Goal: Task Accomplishment & Management: Manage account settings

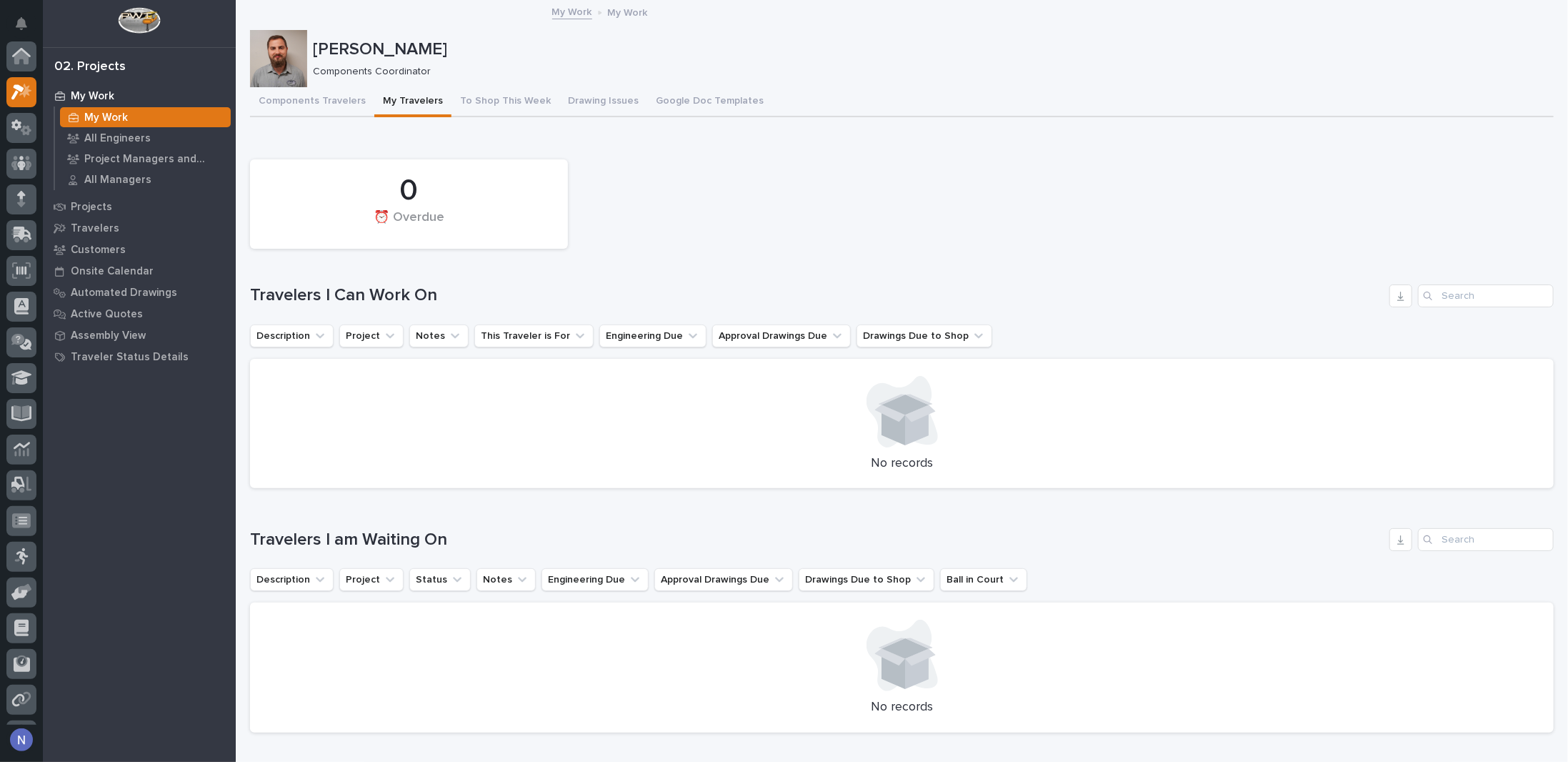
scroll to position [36, 0]
drag, startPoint x: 121, startPoint y: 117, endPoint x: 136, endPoint y: 119, distance: 15.1
click at [121, 117] on p "My Work" at bounding box center [106, 117] width 44 height 13
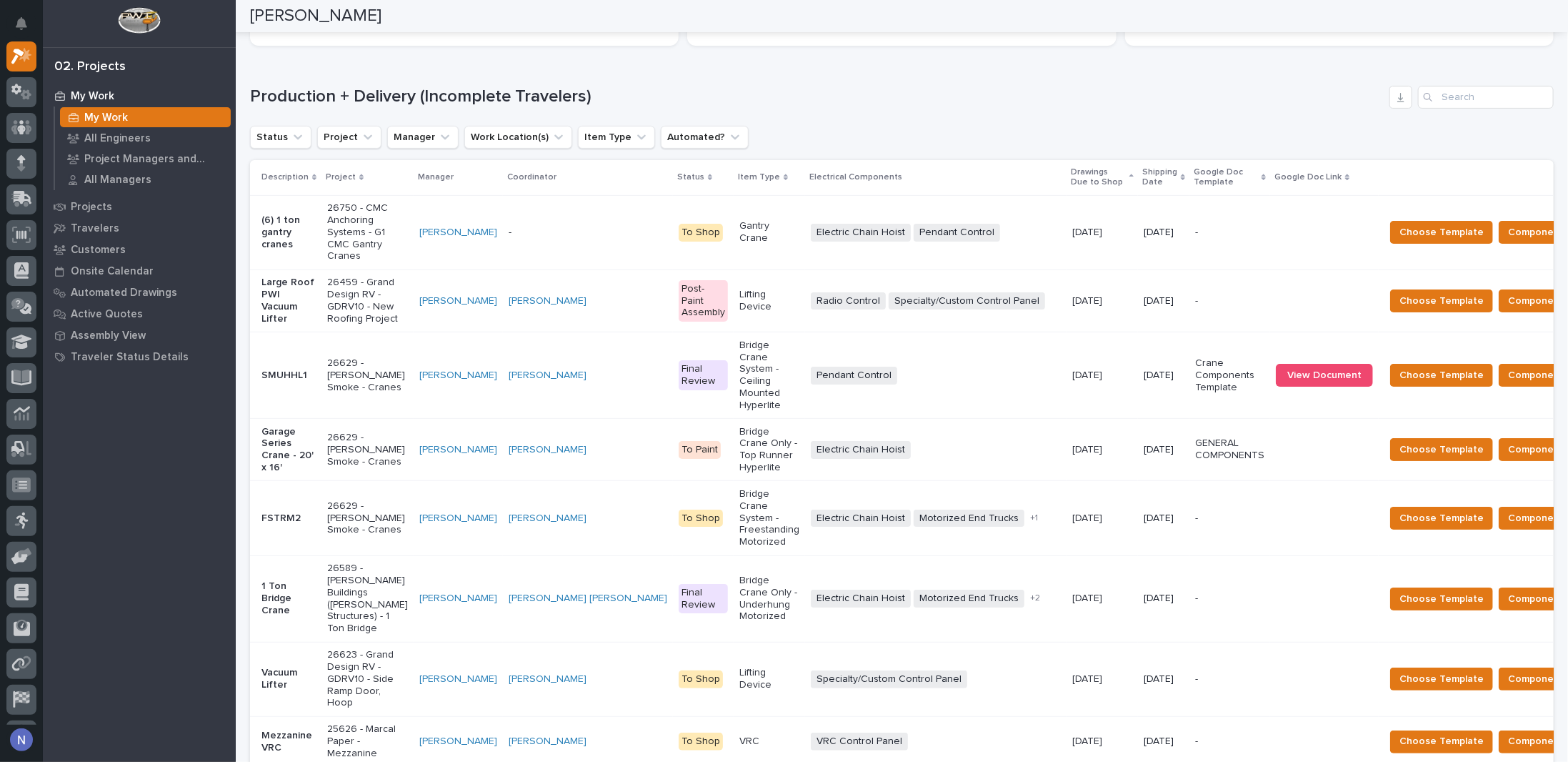
scroll to position [215, 0]
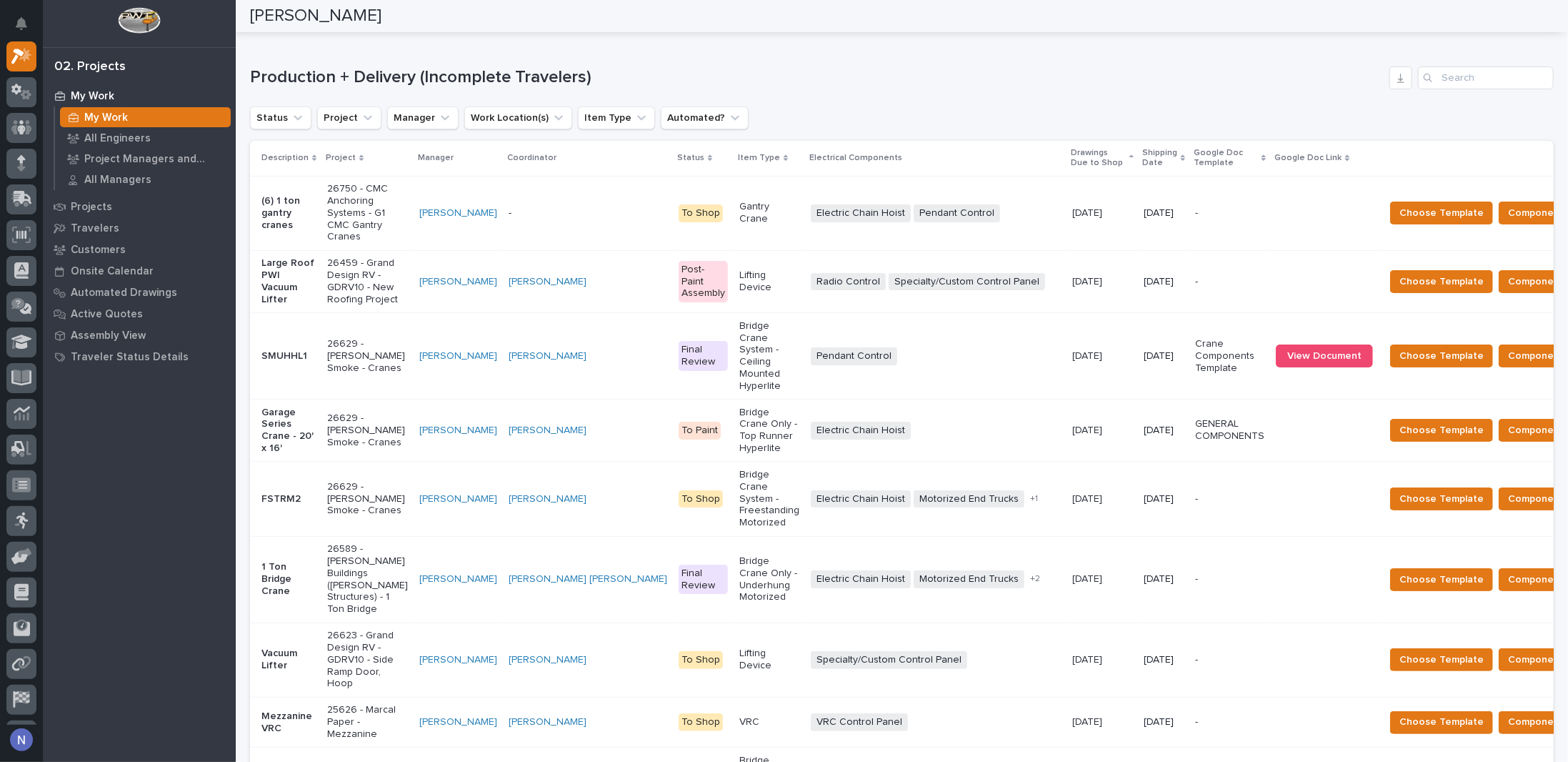
click at [673, 238] on td "To Shop" at bounding box center [703, 213] width 61 height 75
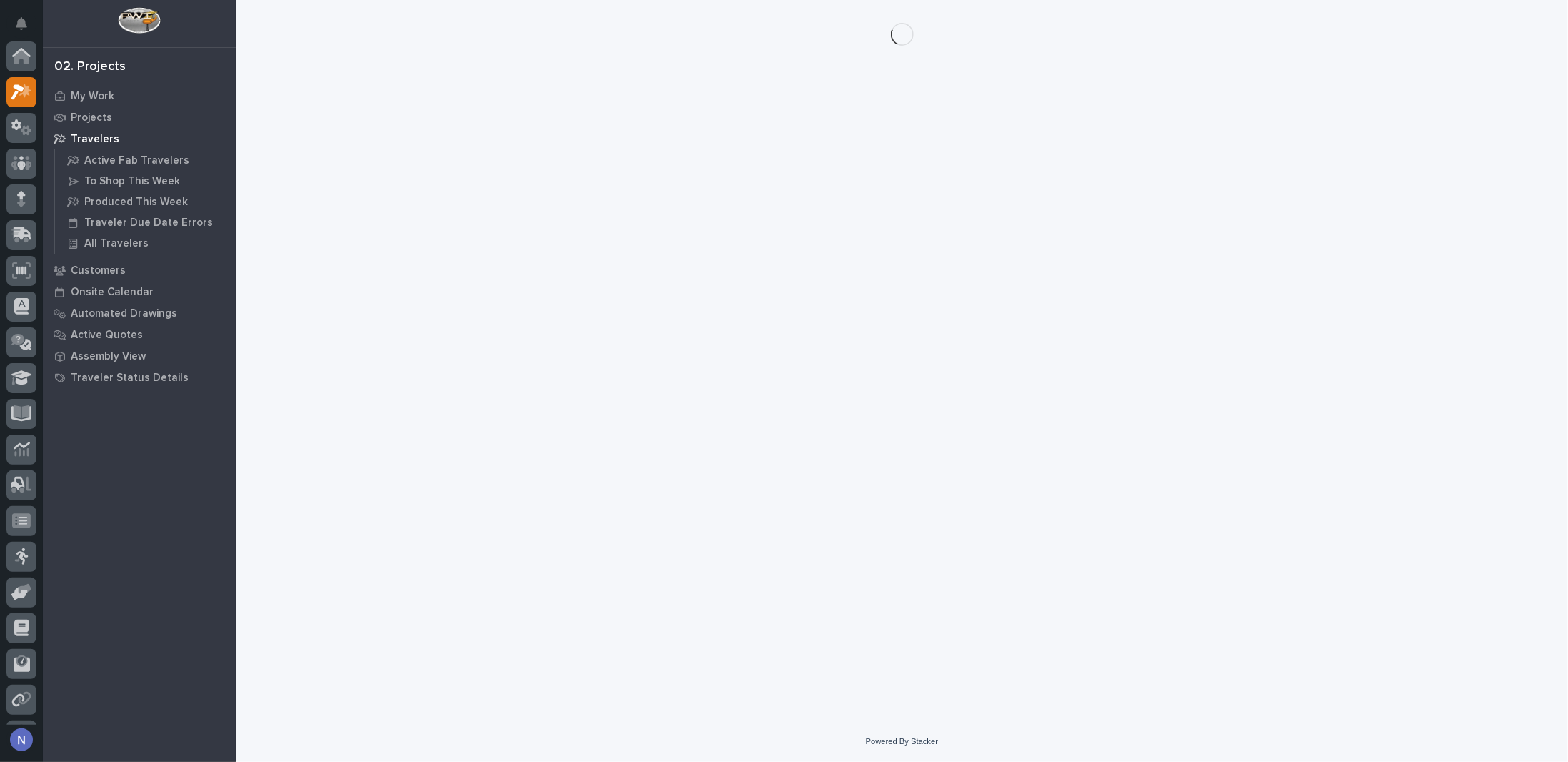
scroll to position [36, 0]
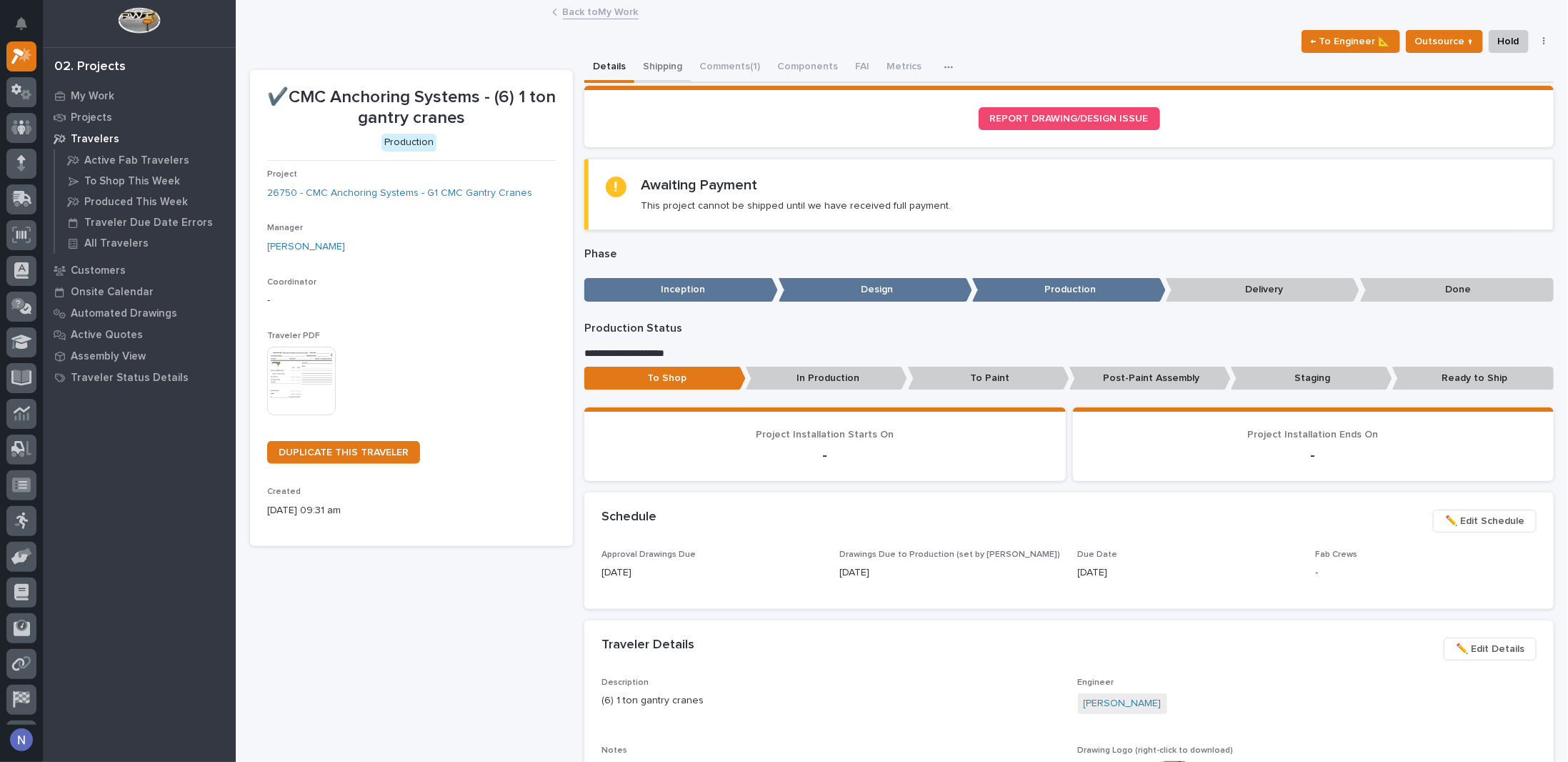
click at [648, 66] on button "Shipping" at bounding box center [662, 68] width 57 height 30
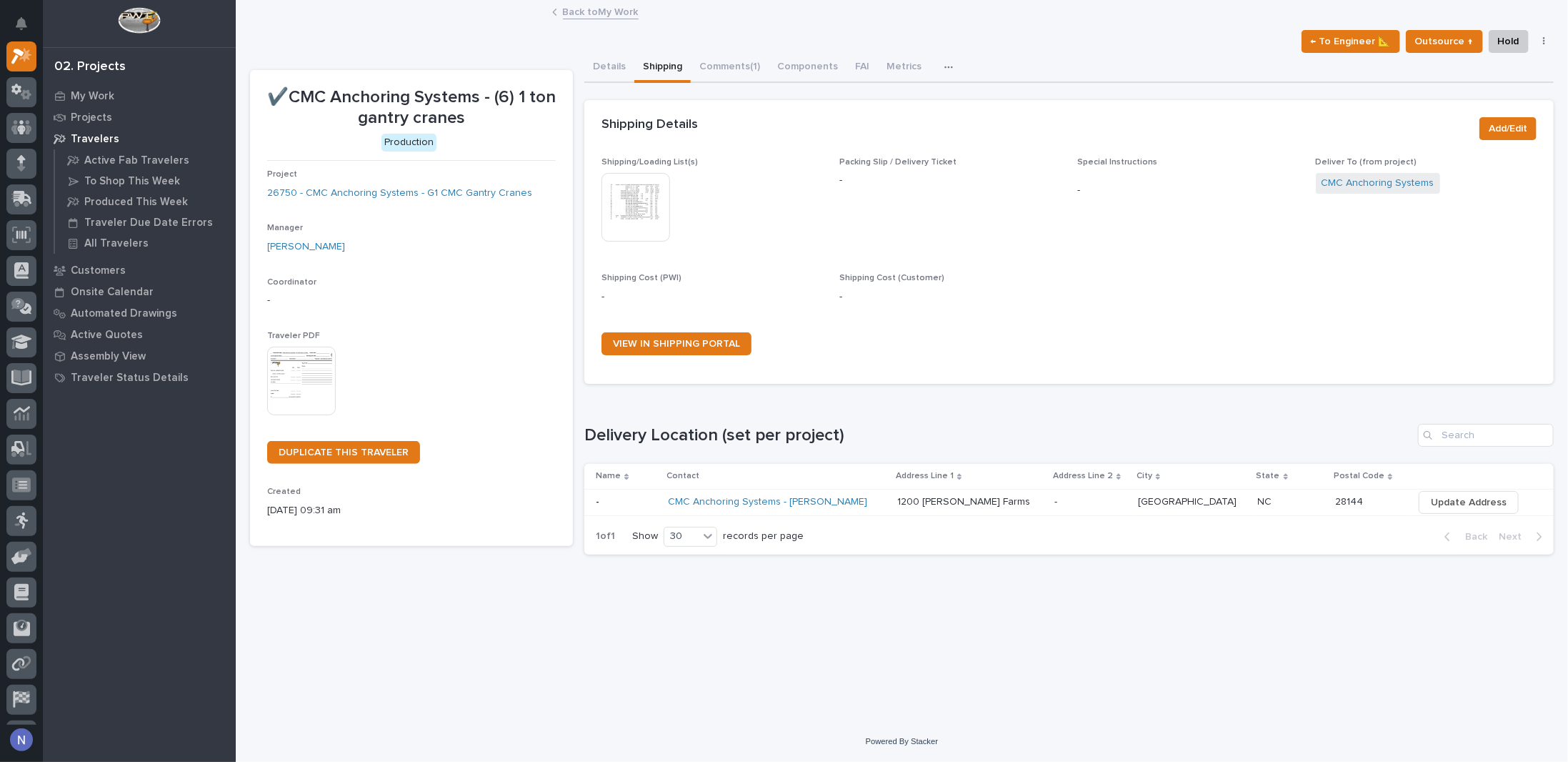
click at [643, 198] on img at bounding box center [636, 207] width 69 height 69
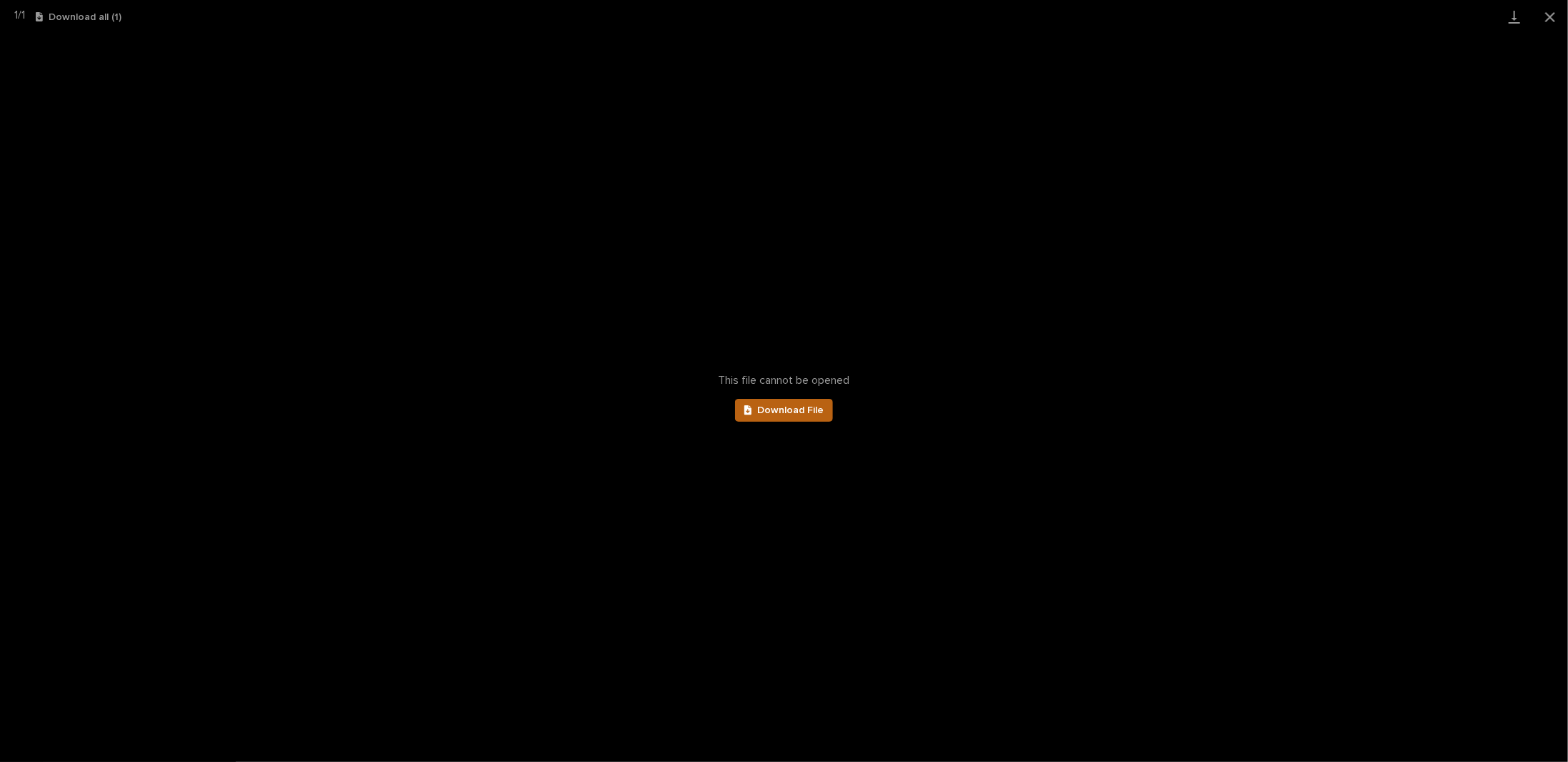
click at [783, 415] on link "Download File" at bounding box center [784, 409] width 98 height 23
drag, startPoint x: 1554, startPoint y: 19, endPoint x: 1546, endPoint y: 25, distance: 10.0
click at [1554, 19] on button "Close gallery" at bounding box center [1550, 17] width 36 height 34
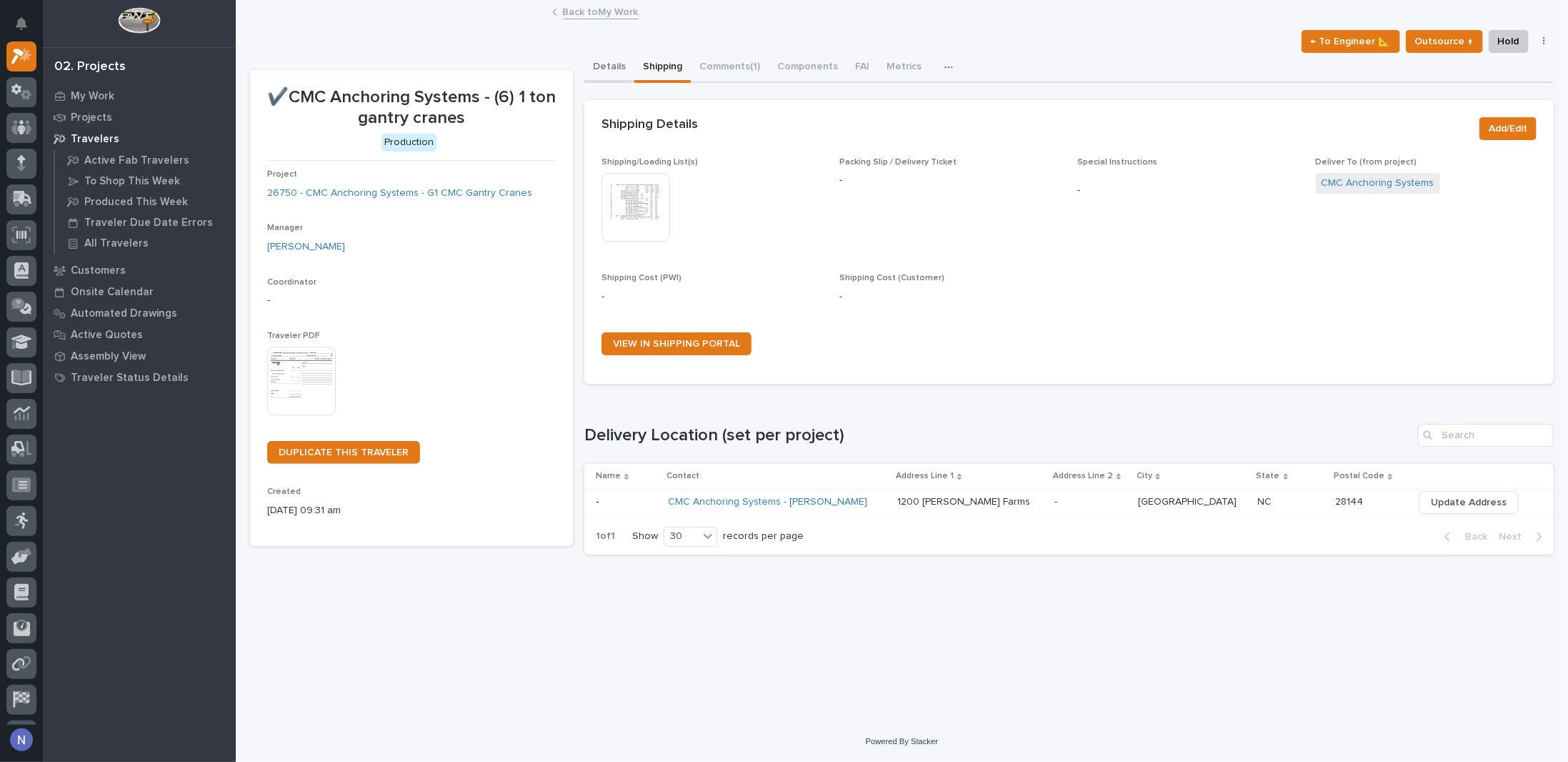
click at [620, 63] on button "Details" at bounding box center [609, 68] width 50 height 30
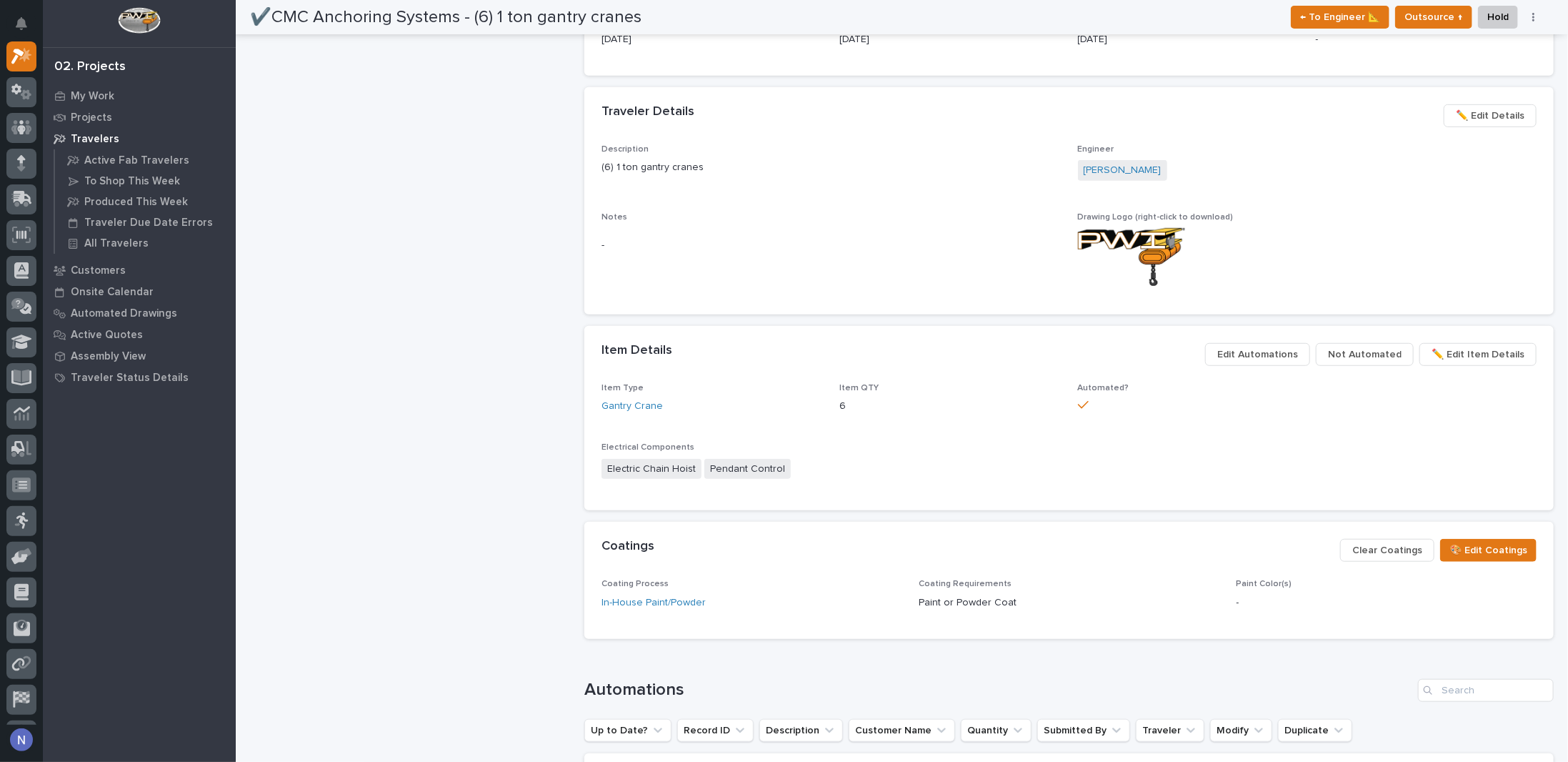
scroll to position [841, 0]
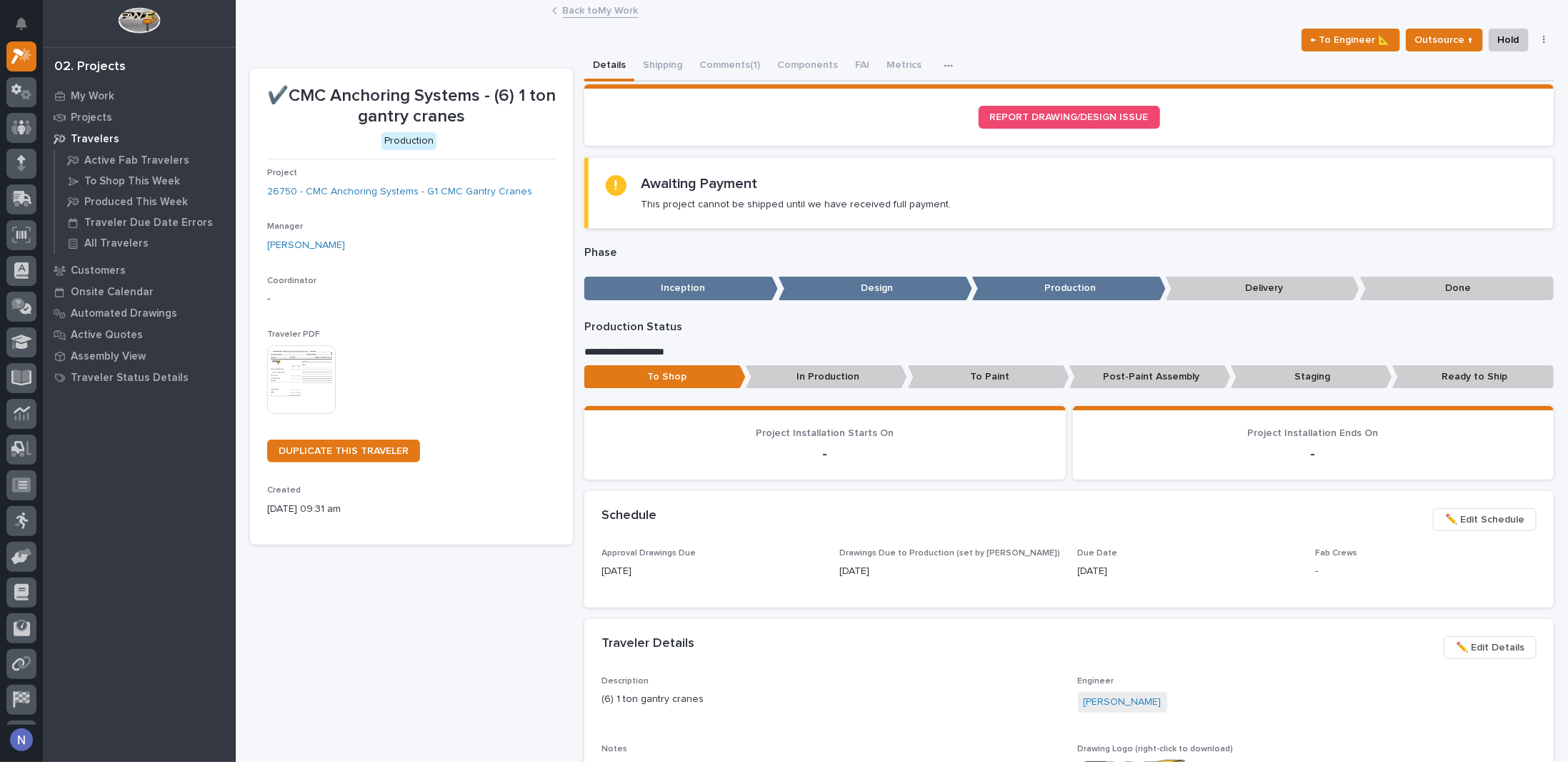
scroll to position [0, 0]
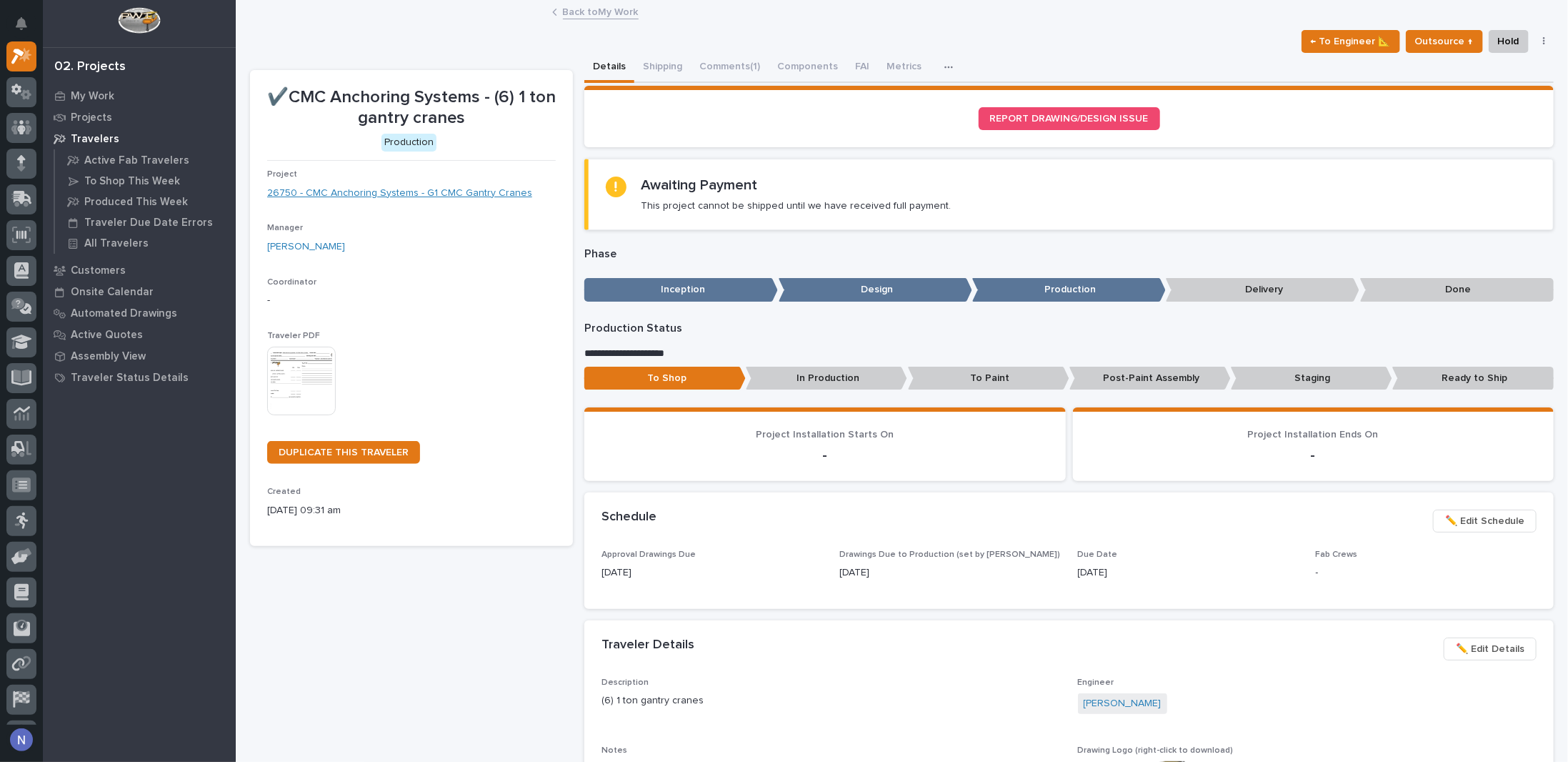
click at [470, 192] on link "26750 - CMC Anchoring Systems - G1 CMC Gantry Cranes" at bounding box center [399, 193] width 265 height 15
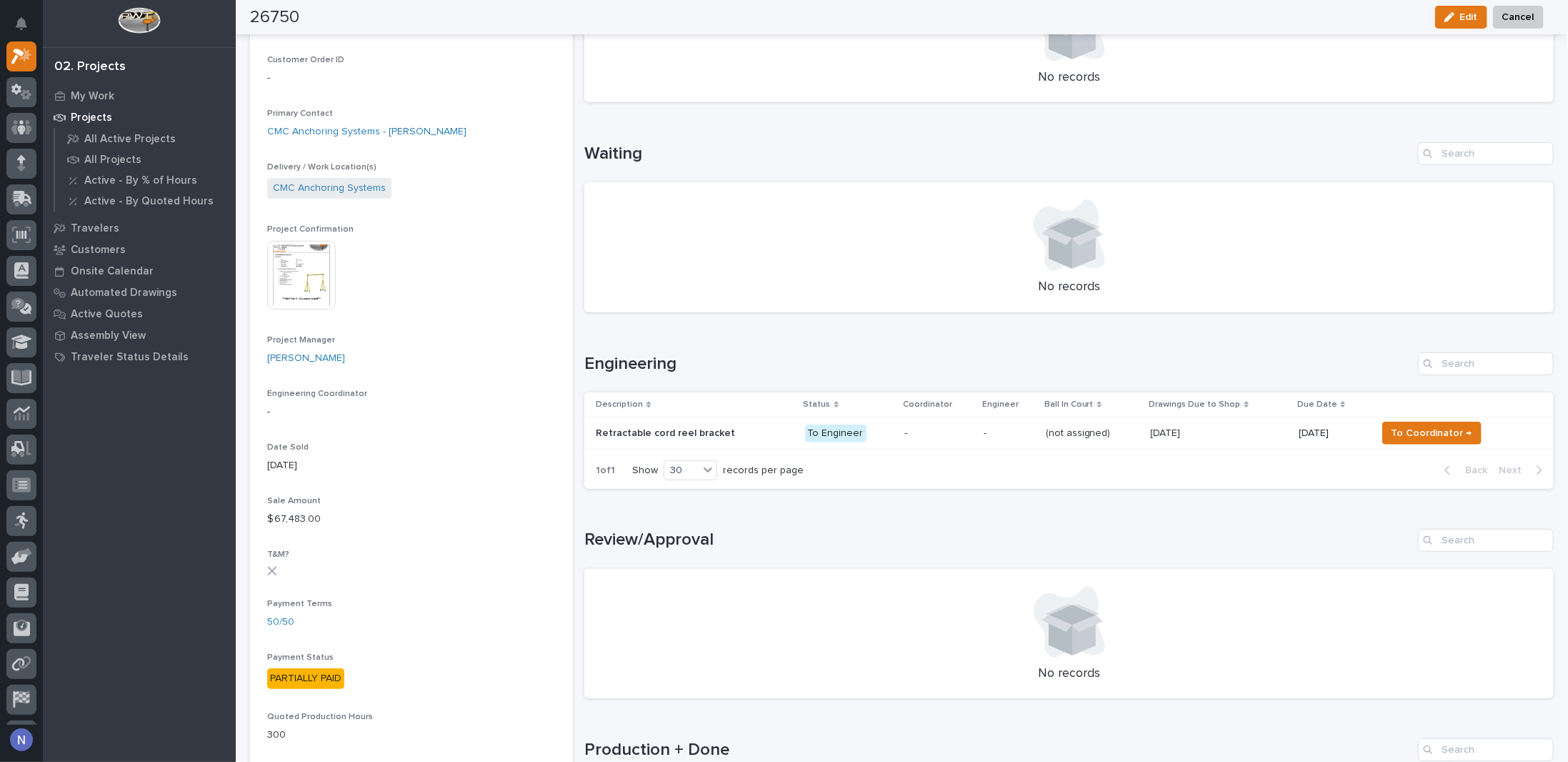
scroll to position [452, 0]
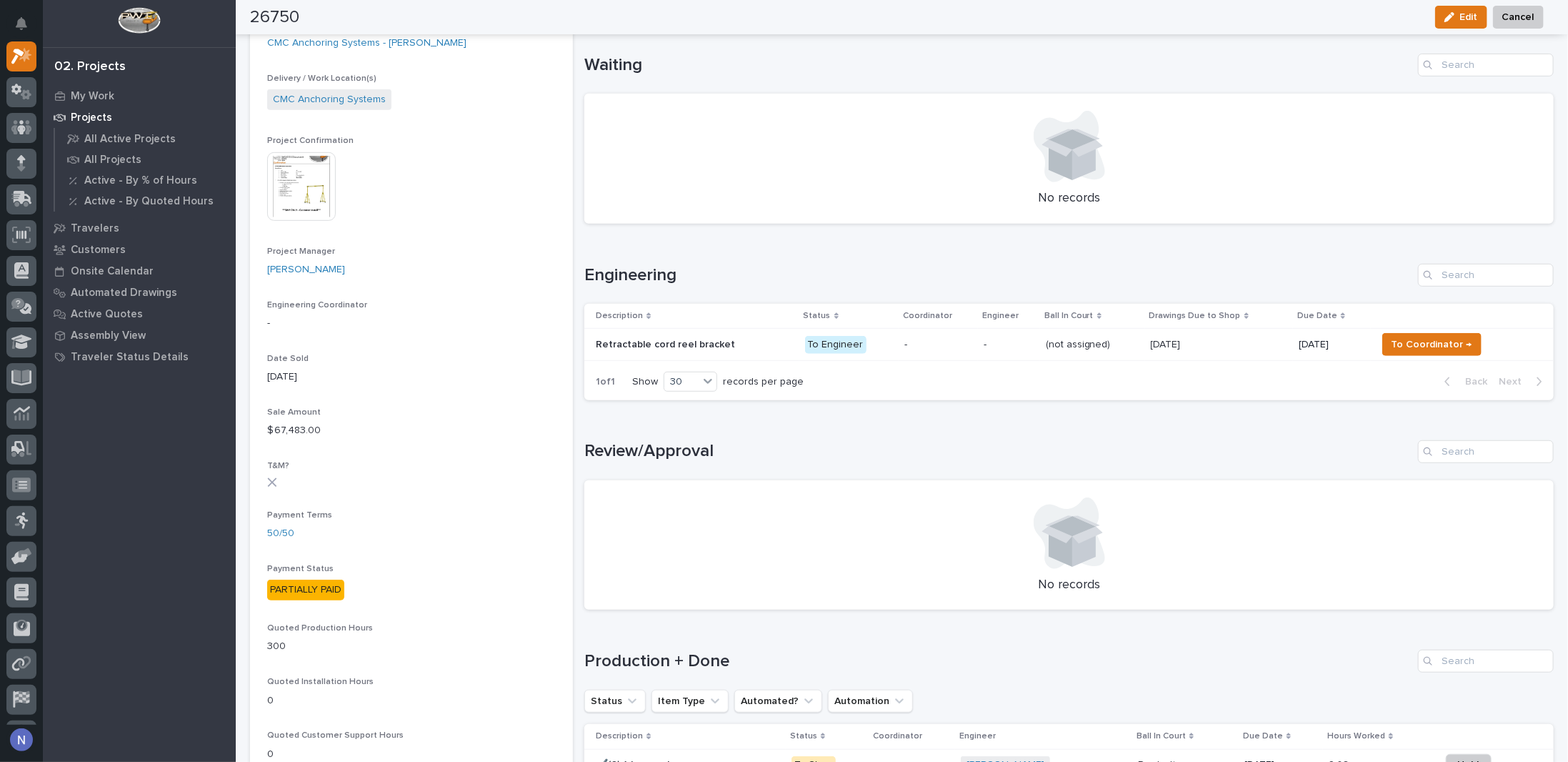
click at [758, 340] on p at bounding box center [694, 345] width 198 height 12
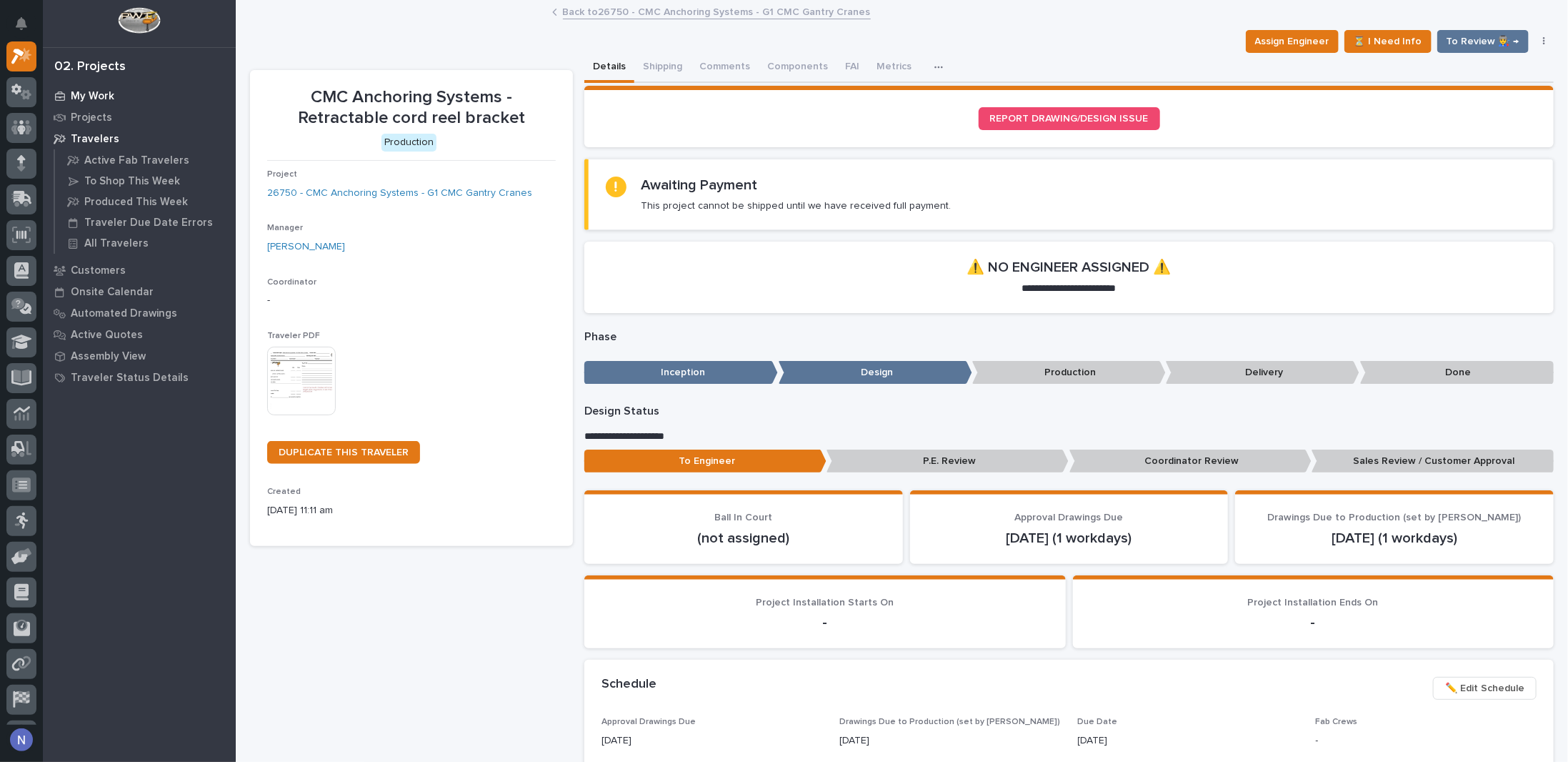
click at [98, 88] on div "My Work" at bounding box center [139, 95] width 186 height 20
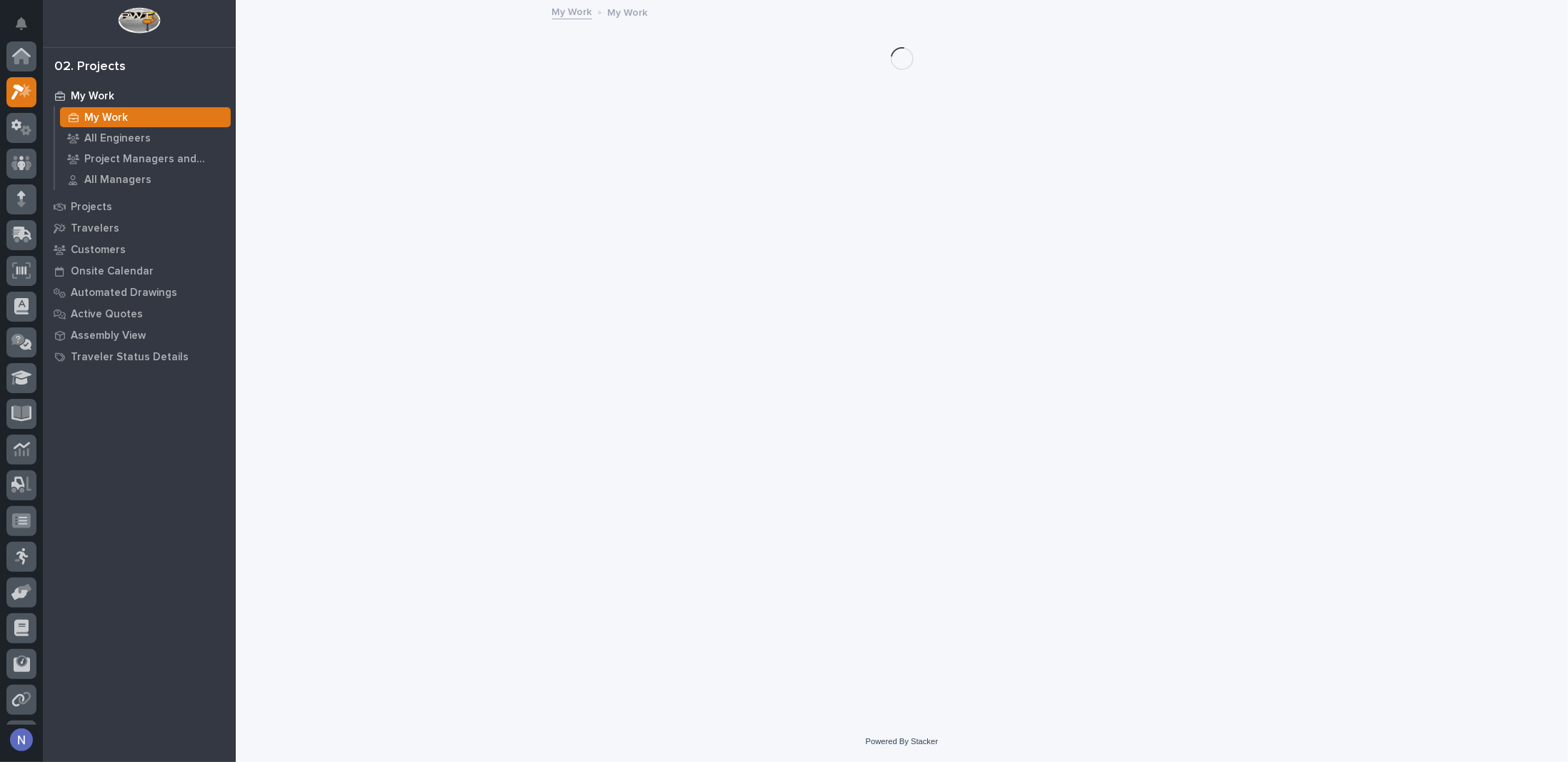
scroll to position [36, 0]
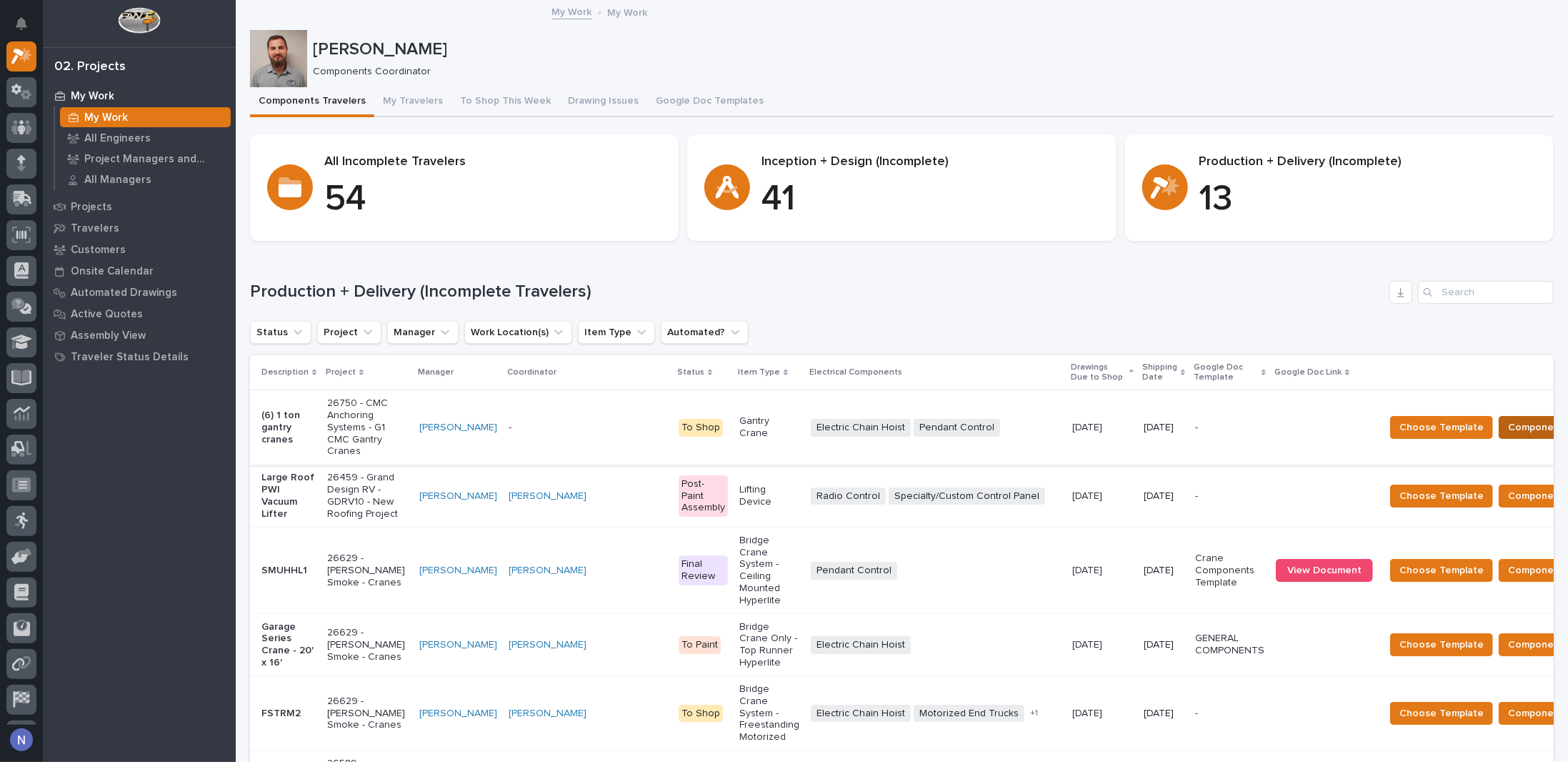
click at [1508, 424] on span "Components Complete" at bounding box center [1563, 427] width 110 height 17
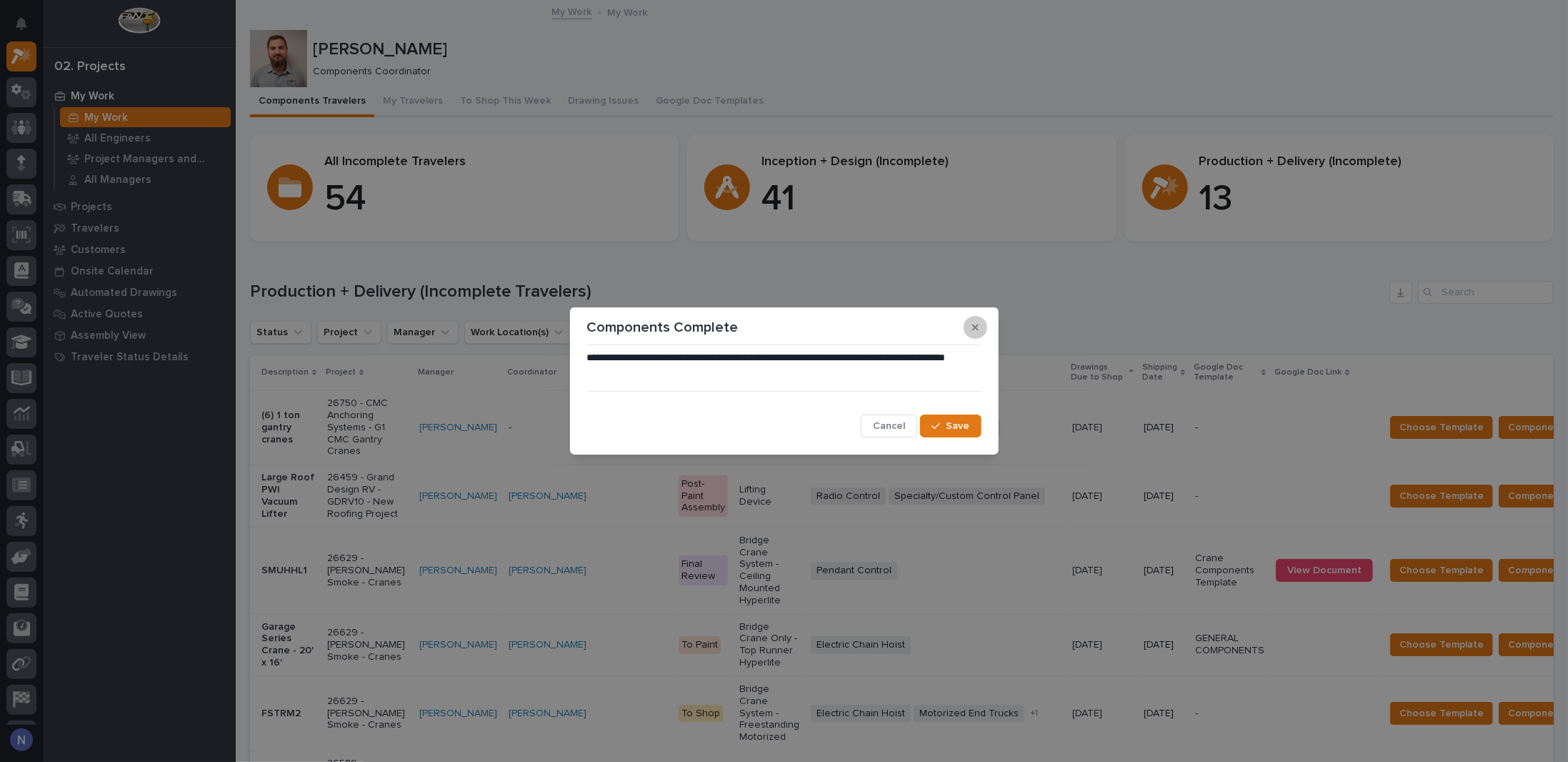
click at [979, 330] on button "button" at bounding box center [975, 327] width 24 height 23
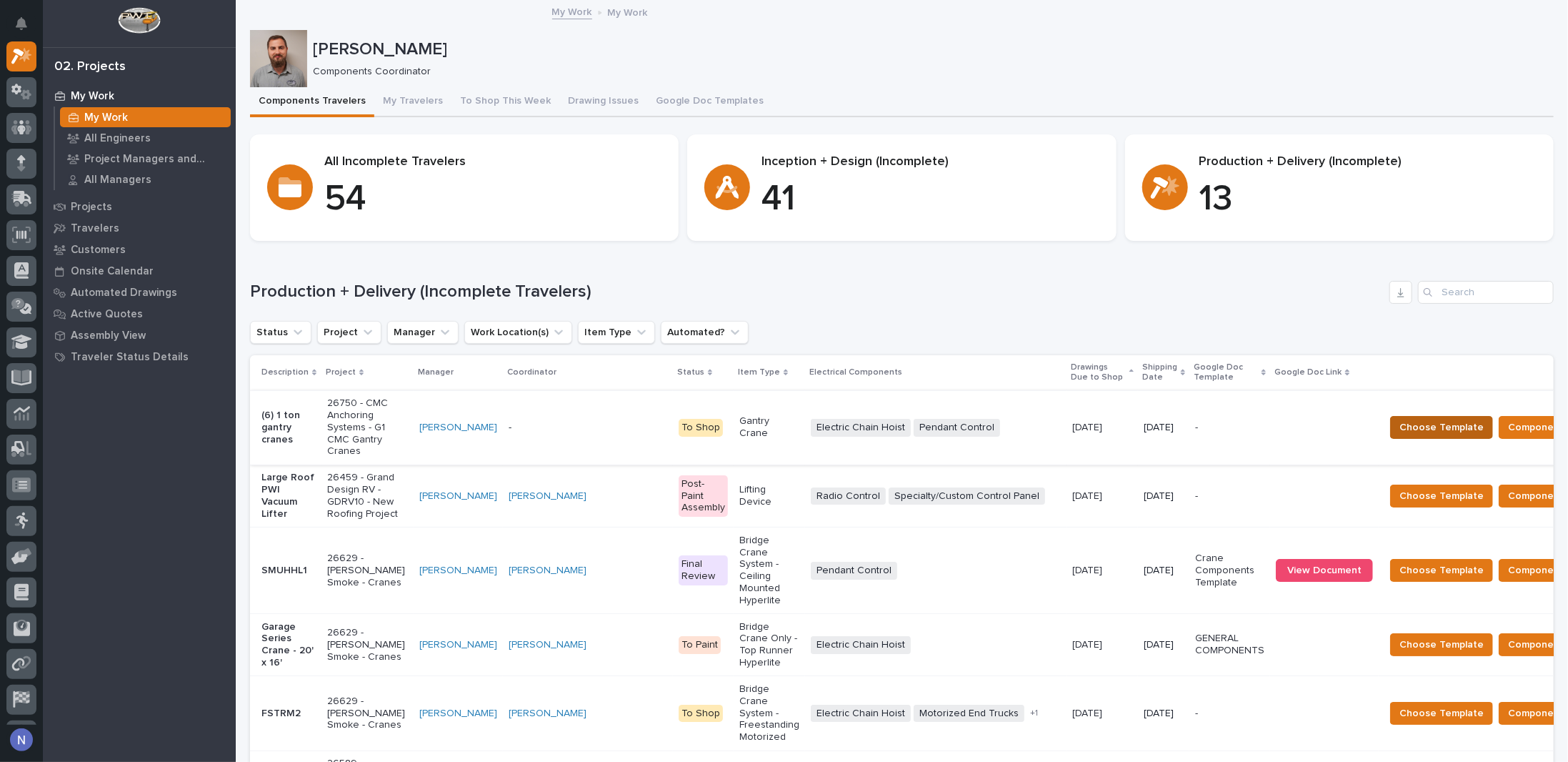
click at [1399, 433] on span "Choose Template" at bounding box center [1441, 427] width 84 height 17
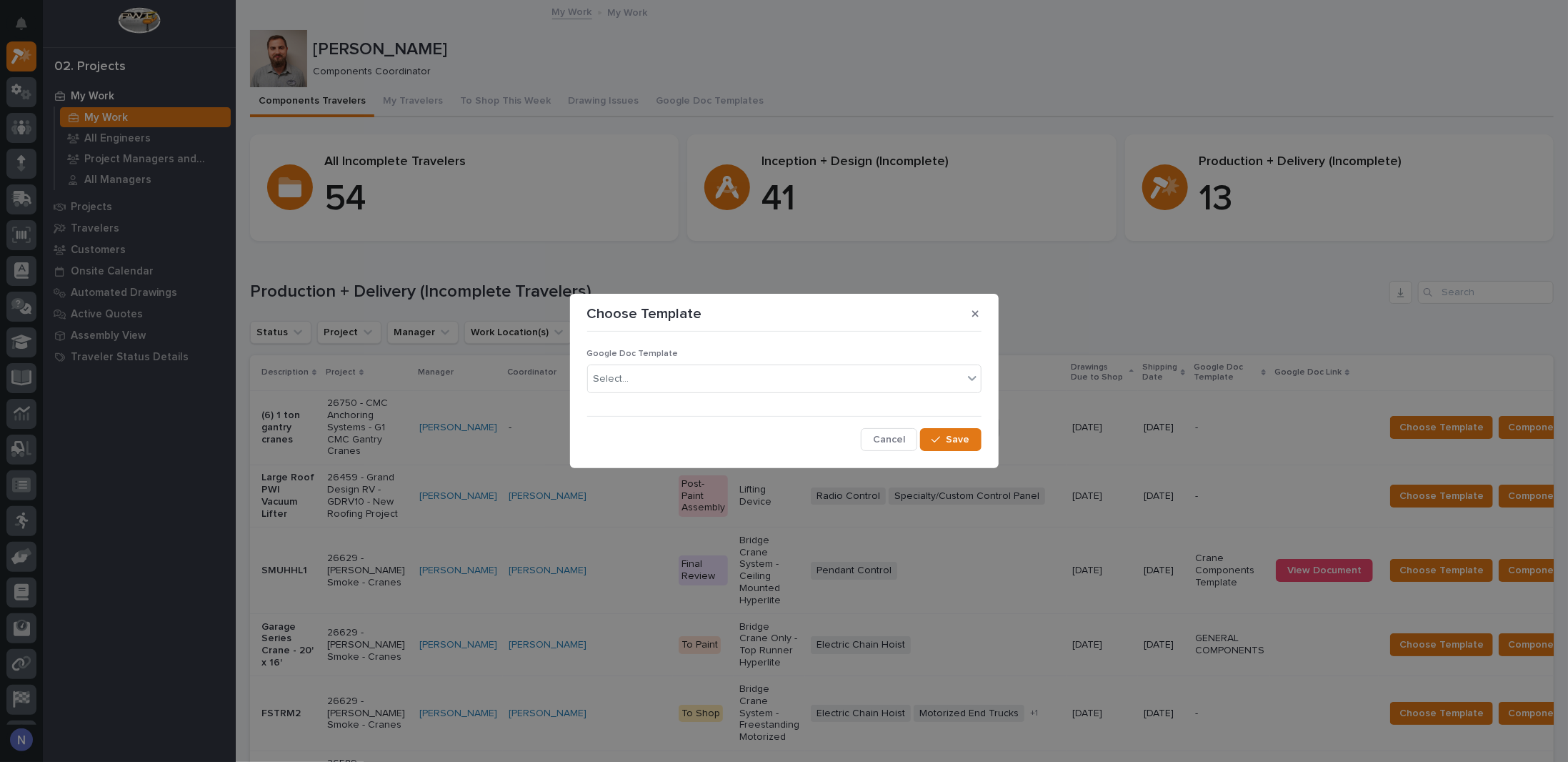
click at [844, 363] on div "Google Doc Template Select..." at bounding box center [784, 377] width 394 height 56
click at [975, 315] on icon "button" at bounding box center [975, 313] width 6 height 6
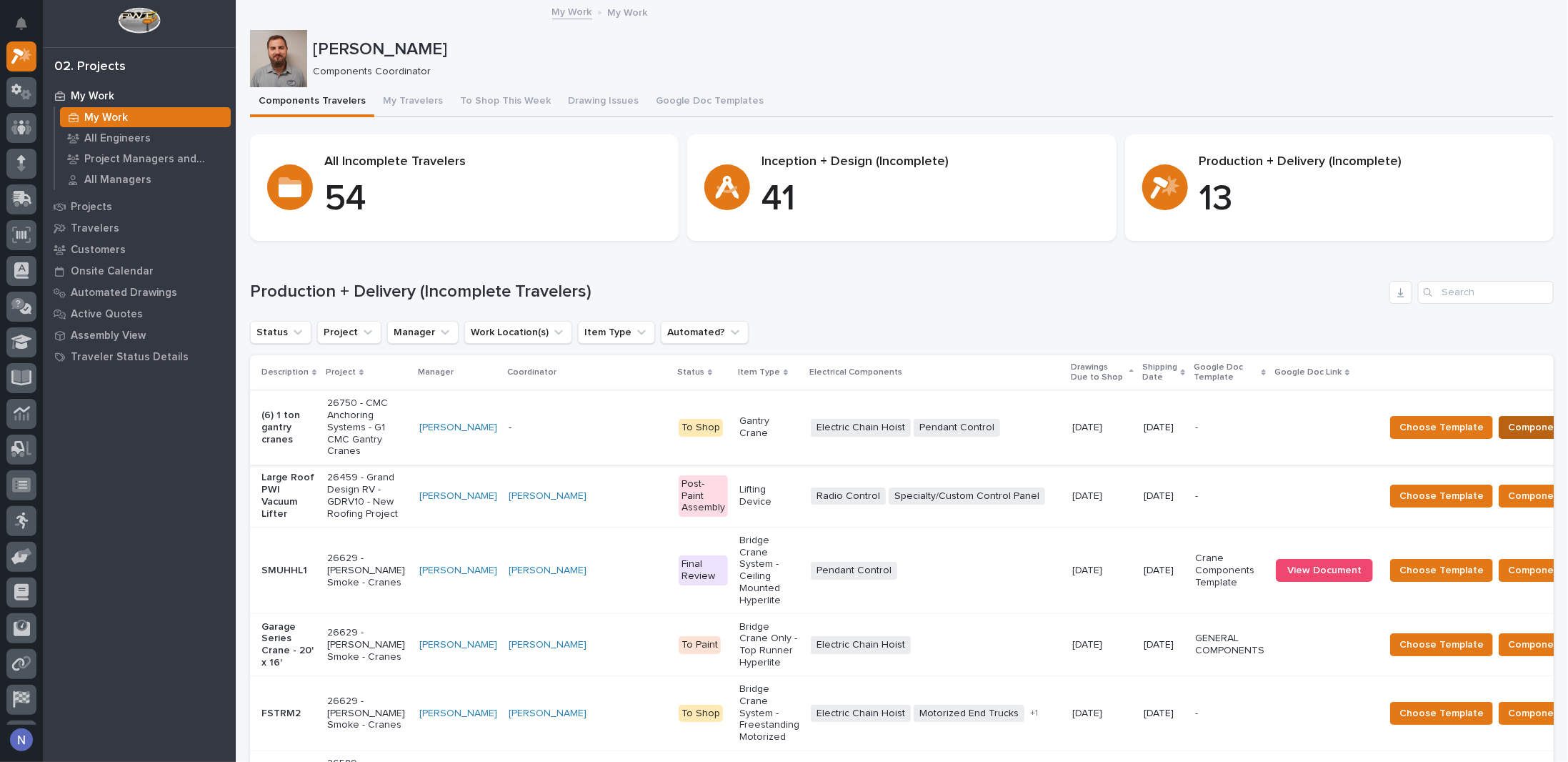
click at [1508, 423] on span "Components Complete" at bounding box center [1563, 427] width 110 height 17
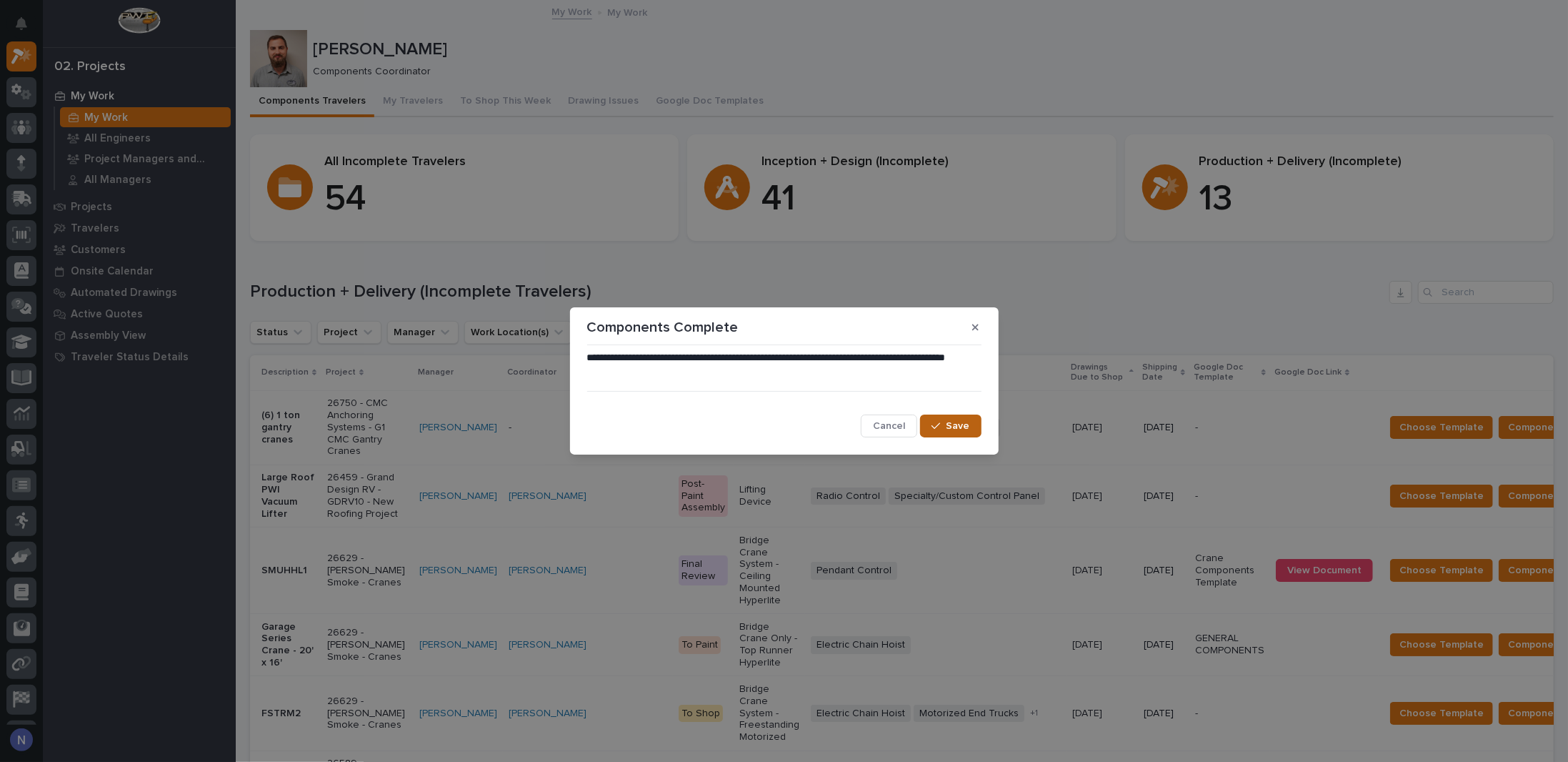
click at [956, 419] on span "Save" at bounding box center [958, 425] width 24 height 13
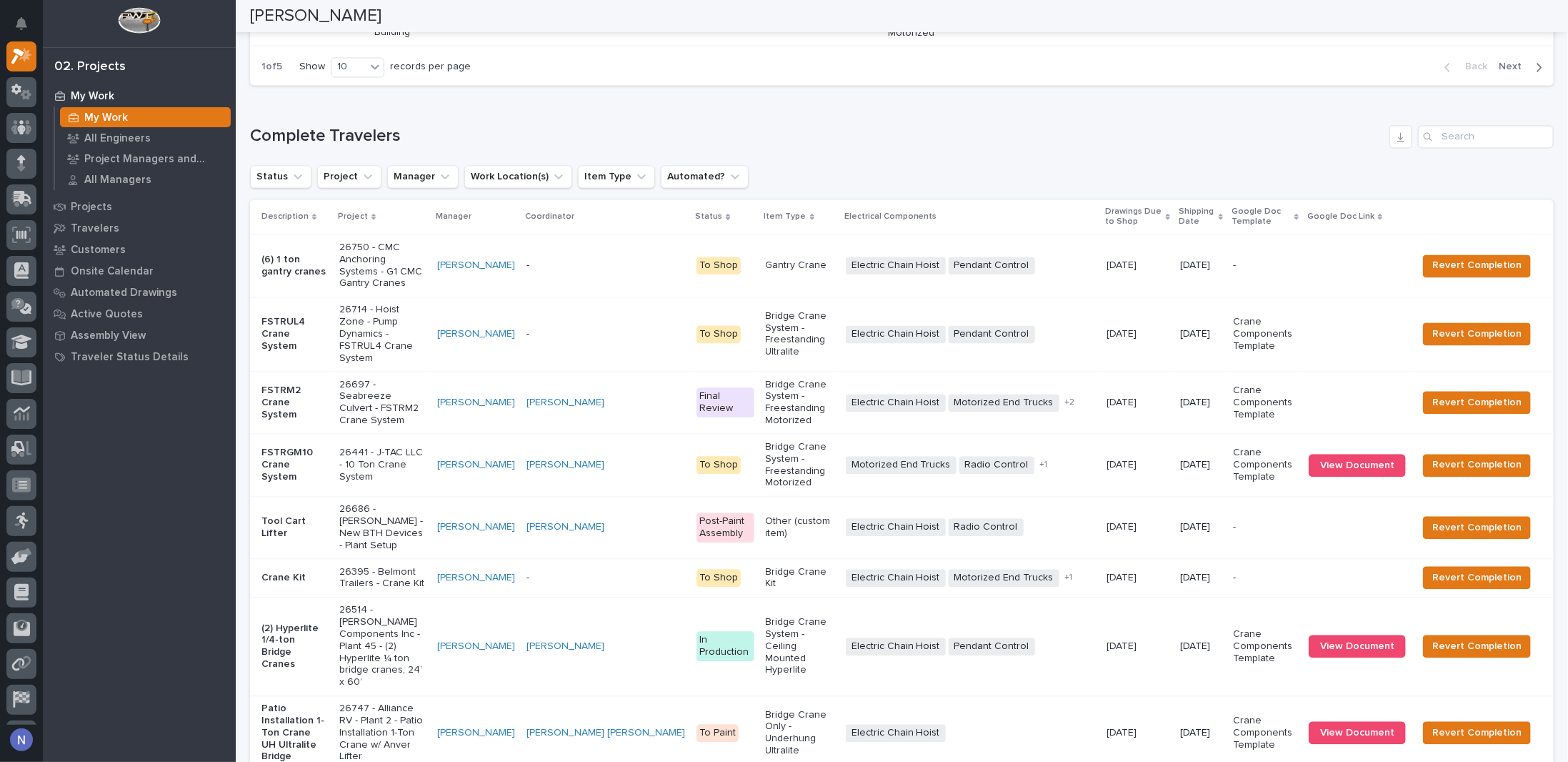
scroll to position [2044, 0]
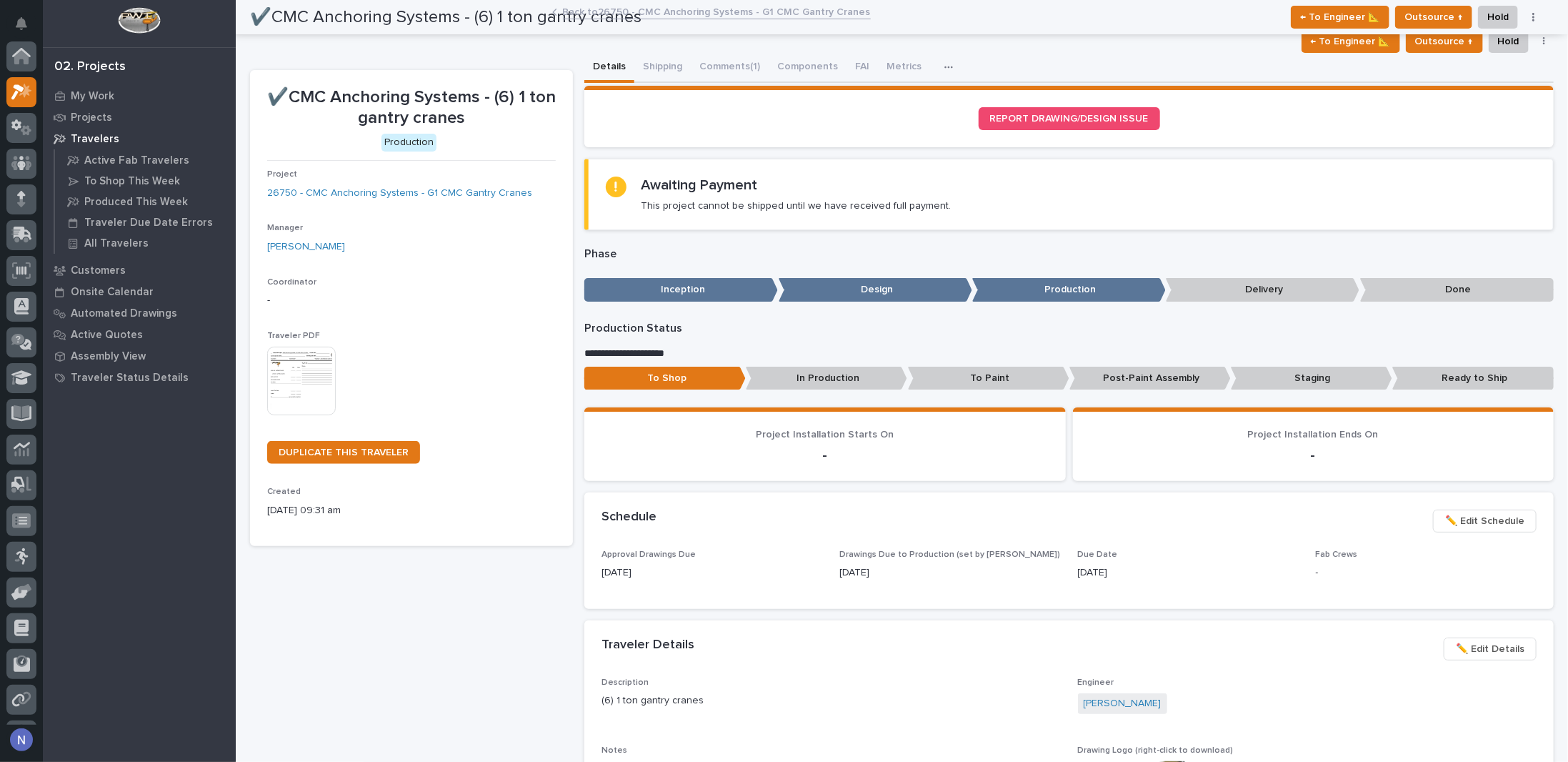
scroll to position [36, 0]
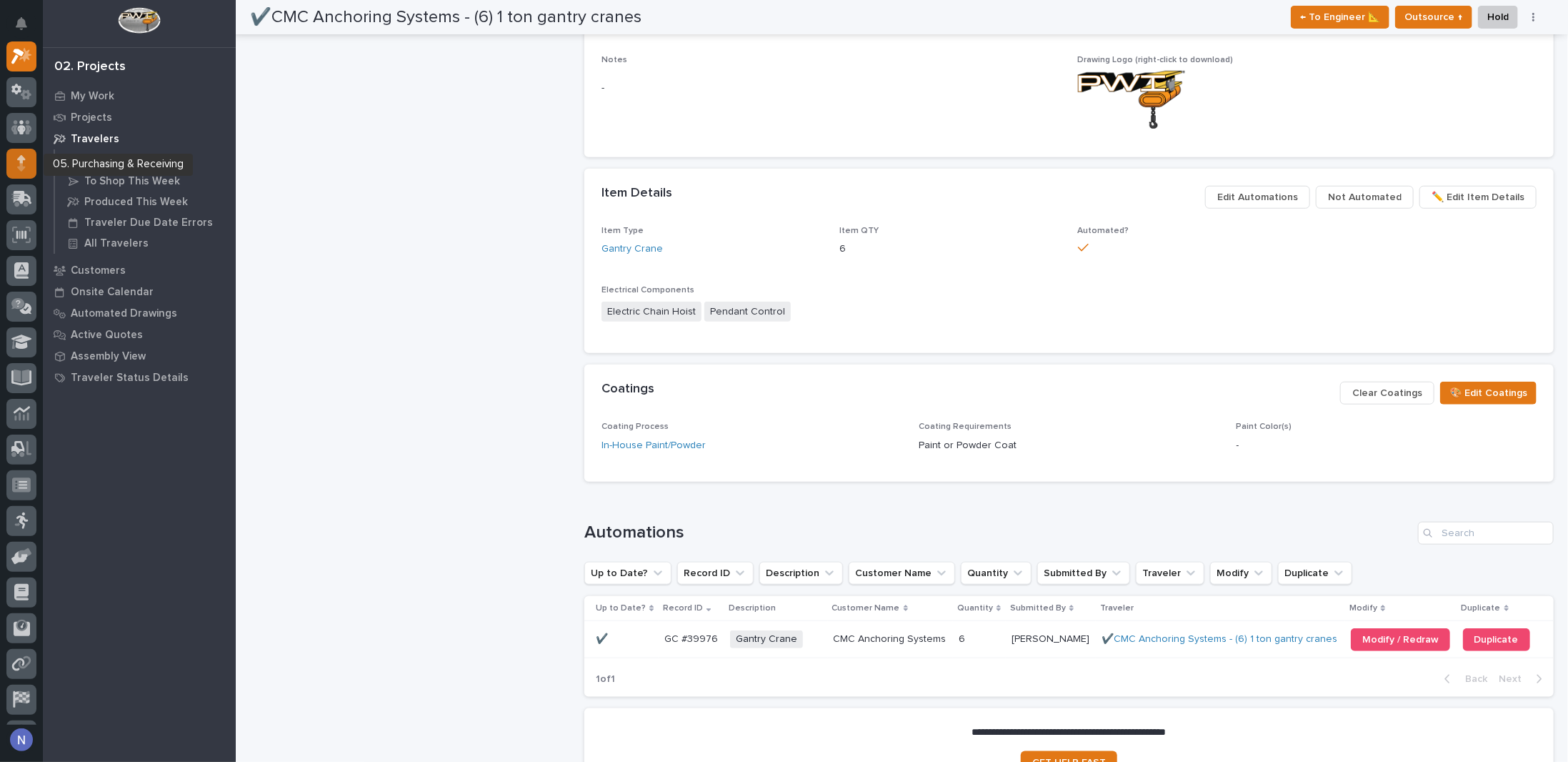
click at [12, 174] on div at bounding box center [21, 164] width 30 height 30
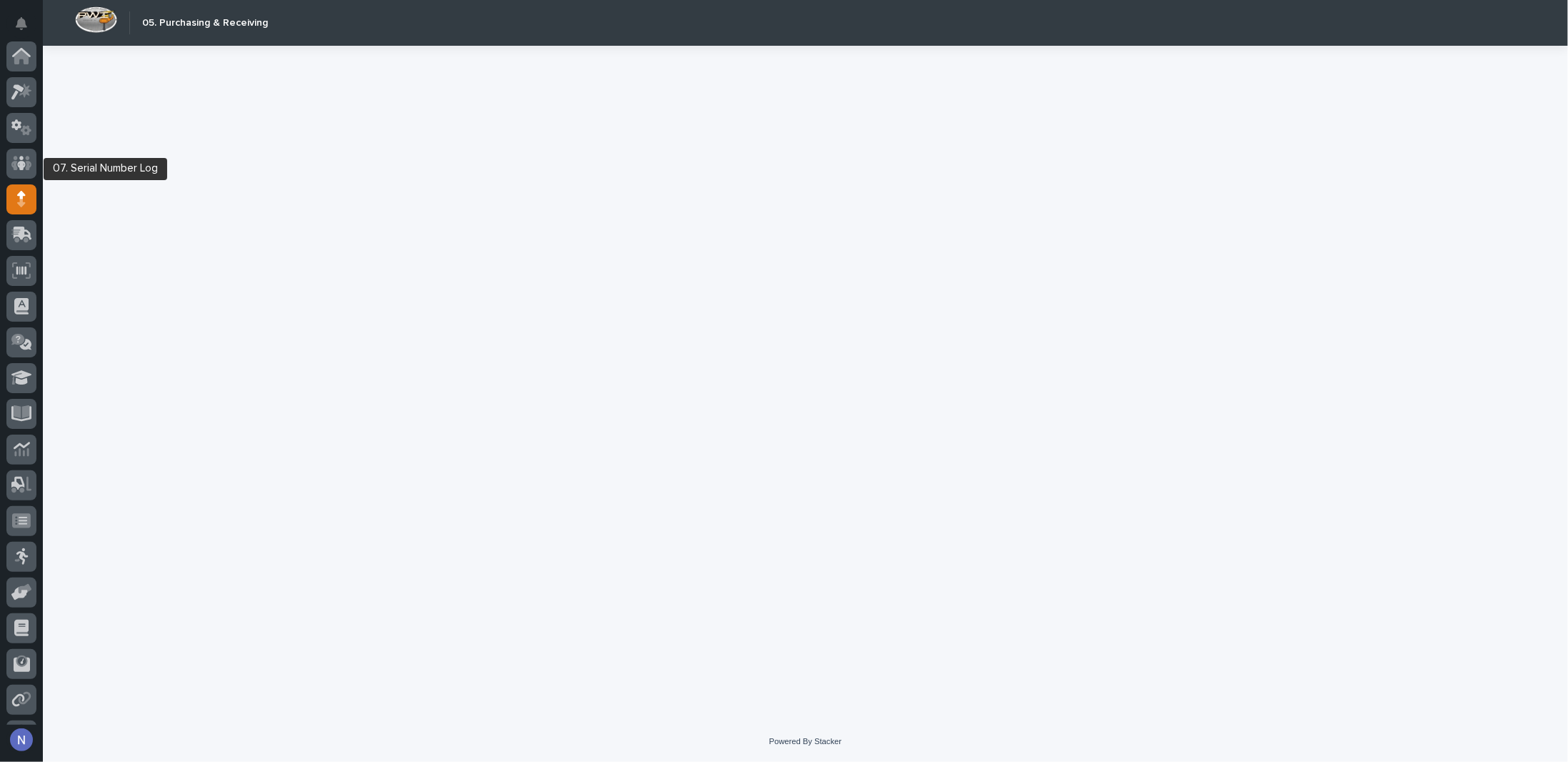
scroll to position [103, 0]
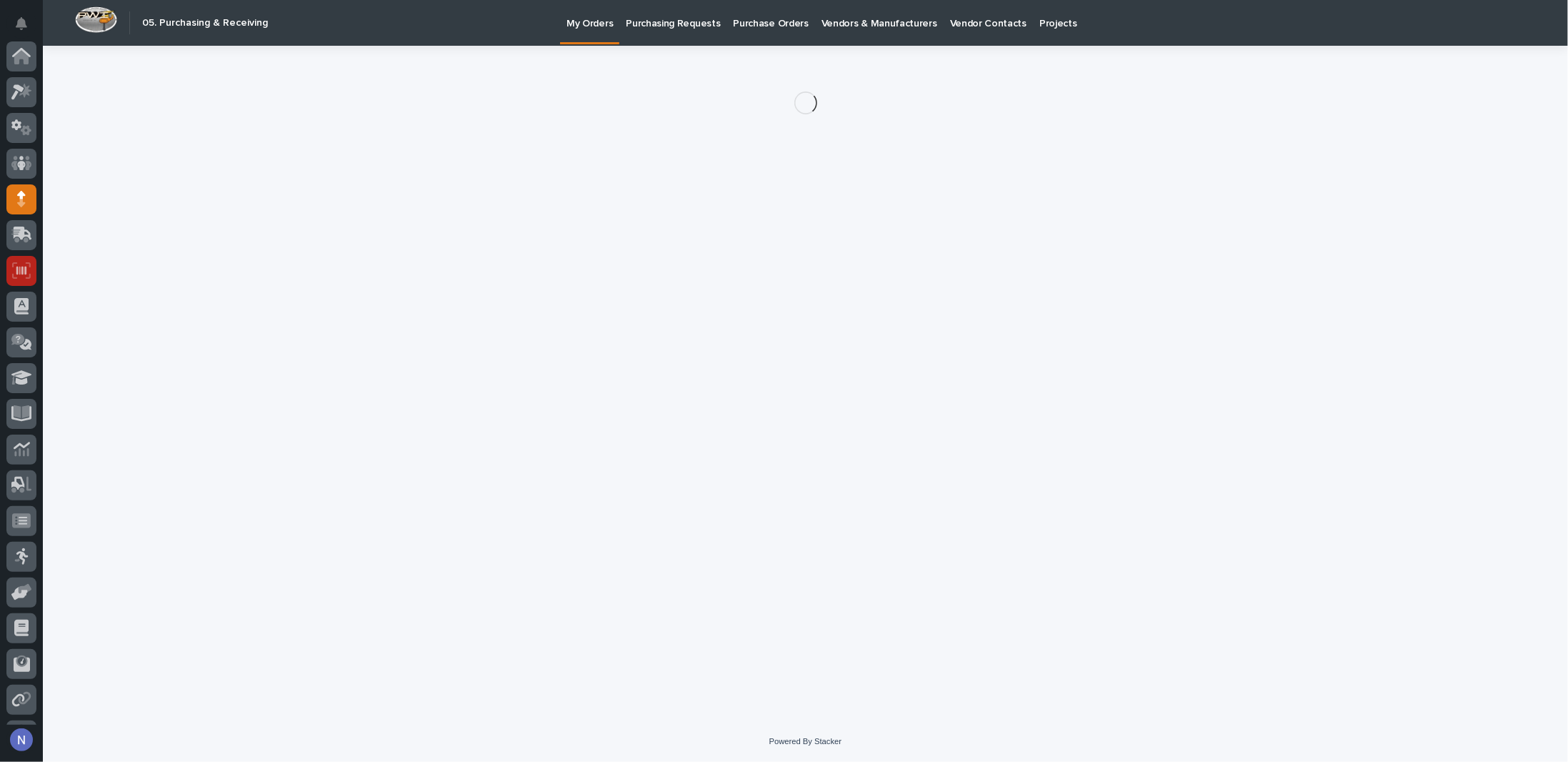
scroll to position [103, 0]
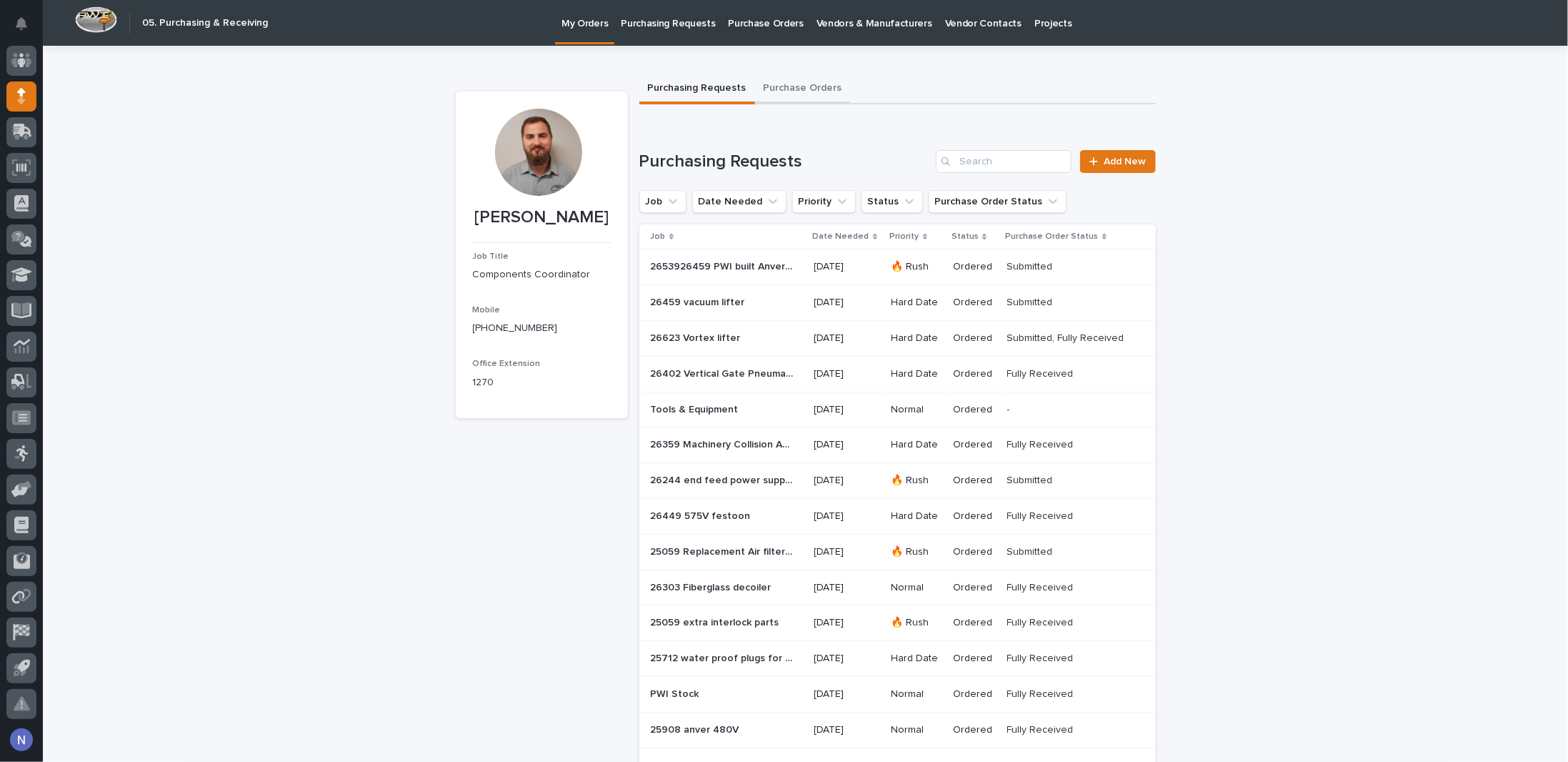
click at [781, 89] on button "Purchase Orders" at bounding box center [802, 89] width 95 height 30
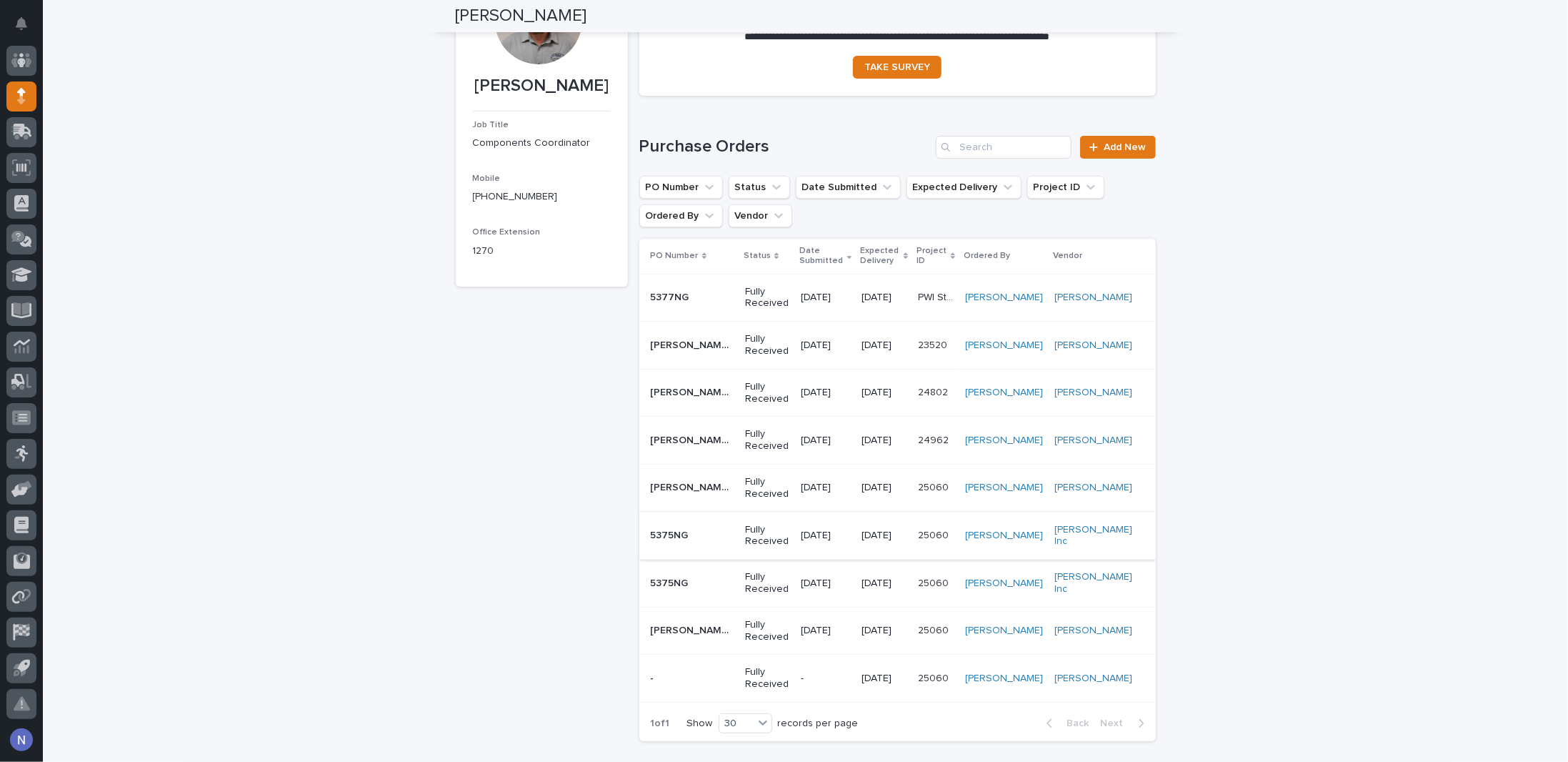
scroll to position [95, 0]
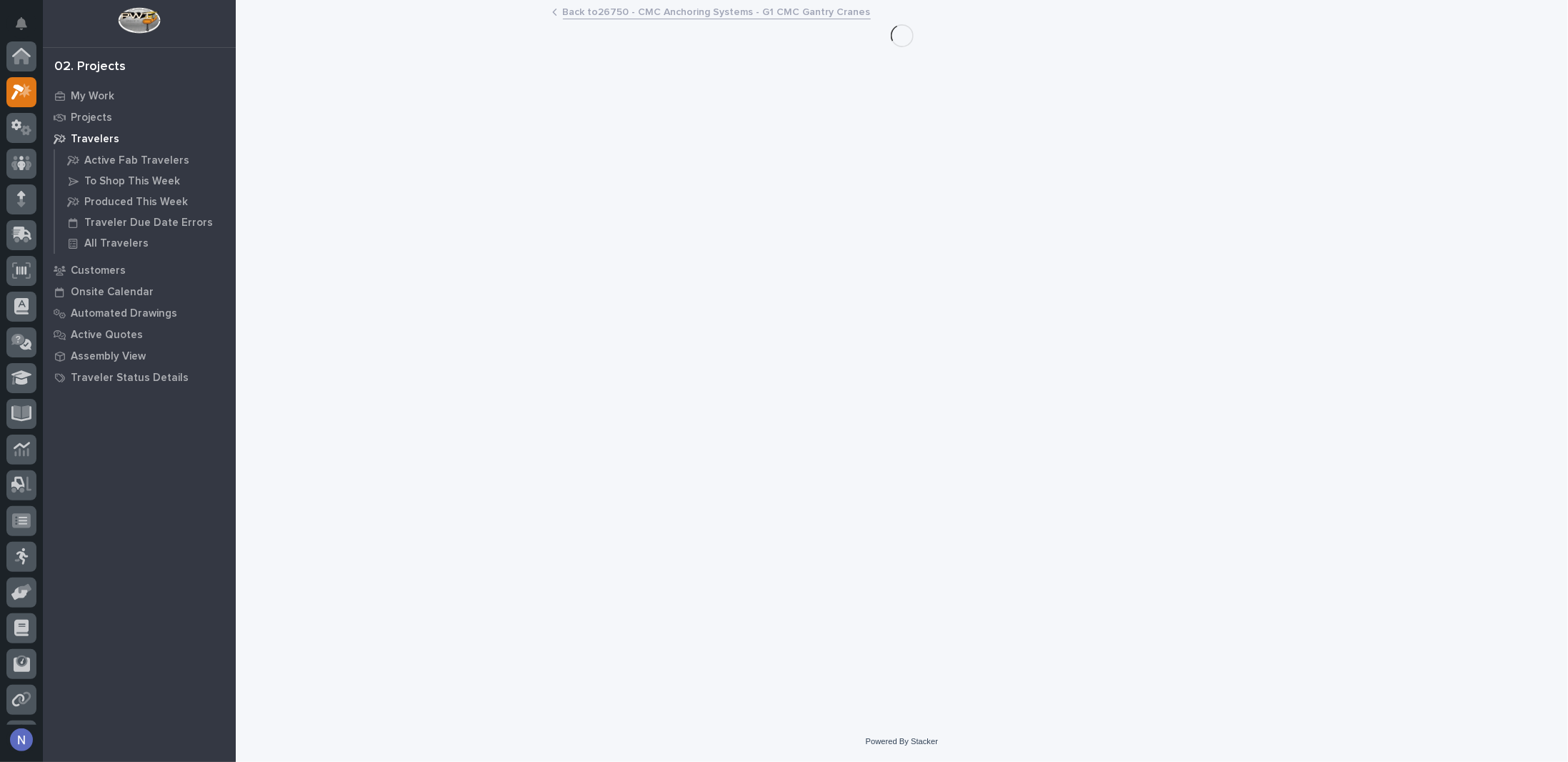
scroll to position [36, 0]
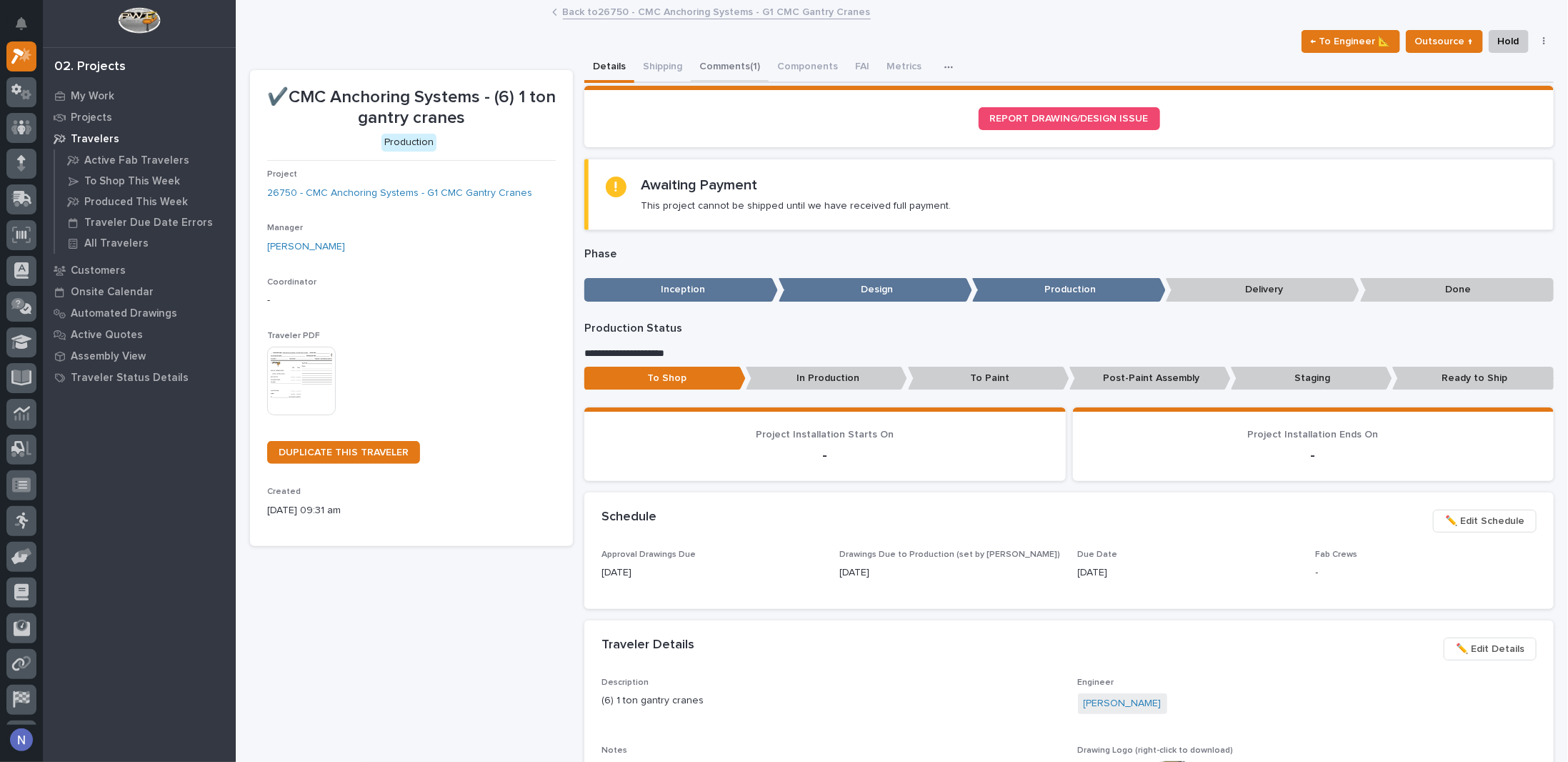
click at [742, 68] on button "Comments (1)" at bounding box center [730, 68] width 77 height 30
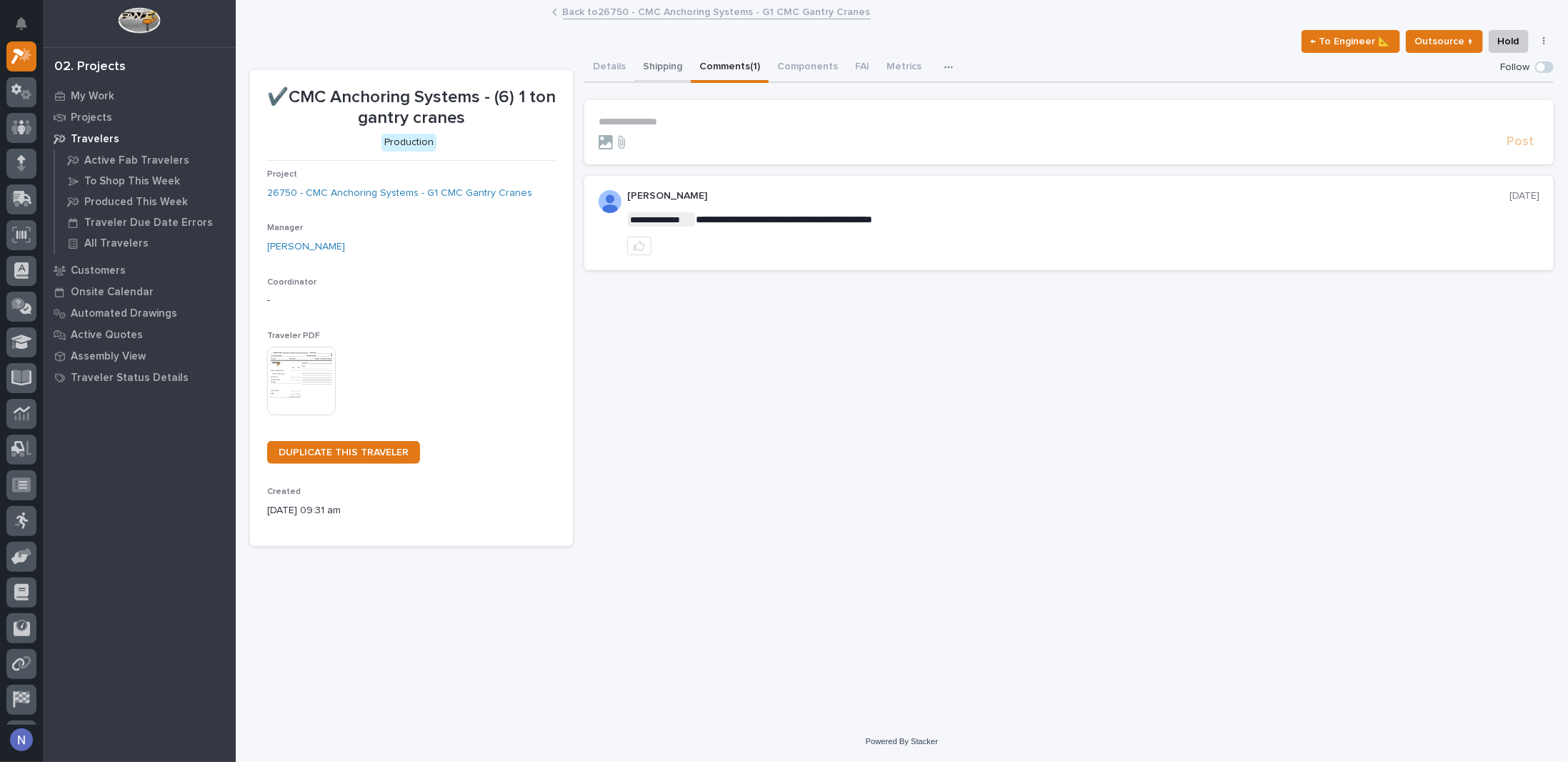
click at [663, 63] on button "Shipping" at bounding box center [662, 68] width 57 height 30
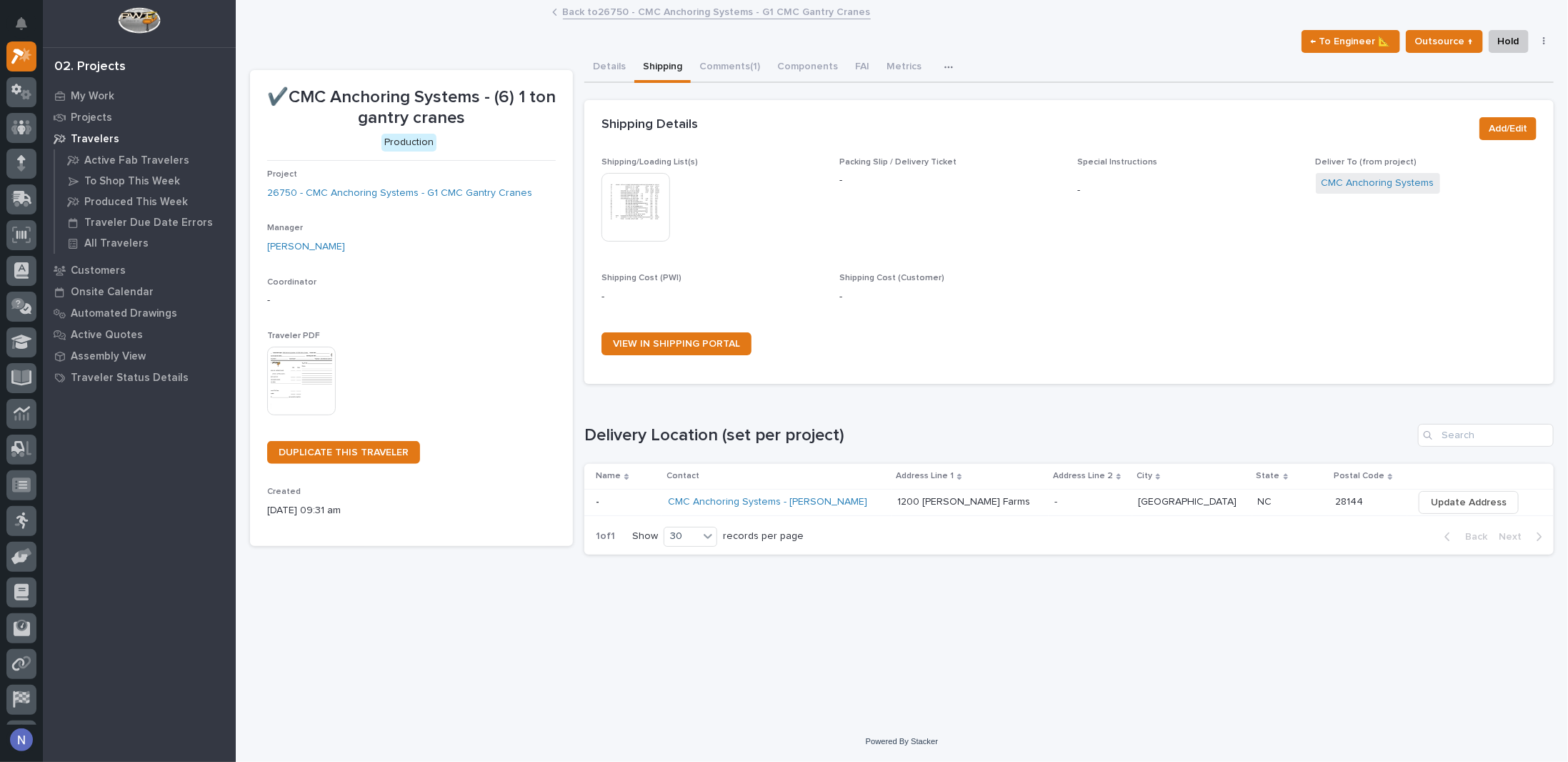
click at [646, 203] on img at bounding box center [636, 207] width 69 height 69
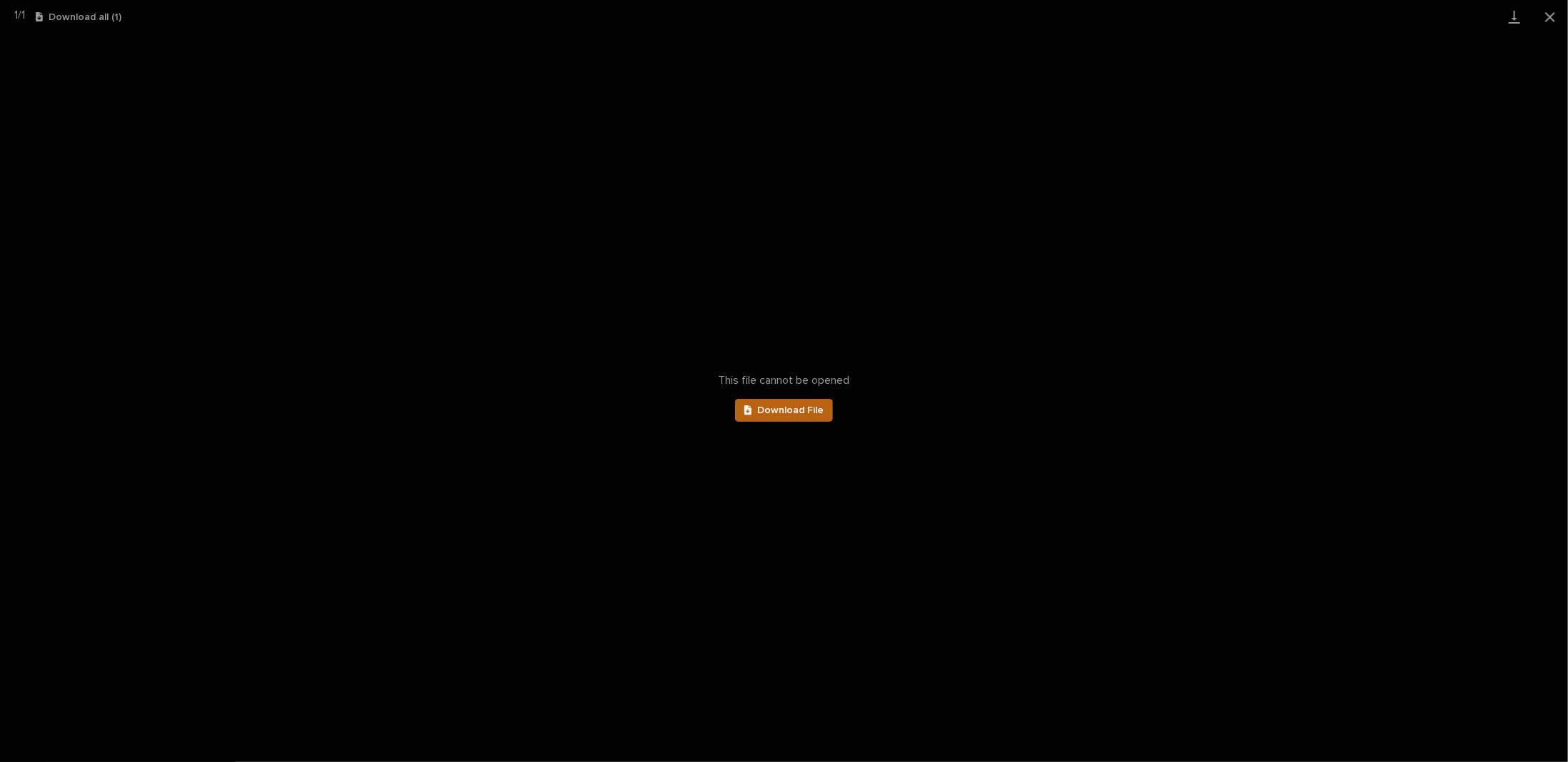
click at [803, 416] on link "Download File" at bounding box center [784, 409] width 98 height 23
click at [1547, 28] on button "Close gallery" at bounding box center [1550, 17] width 36 height 34
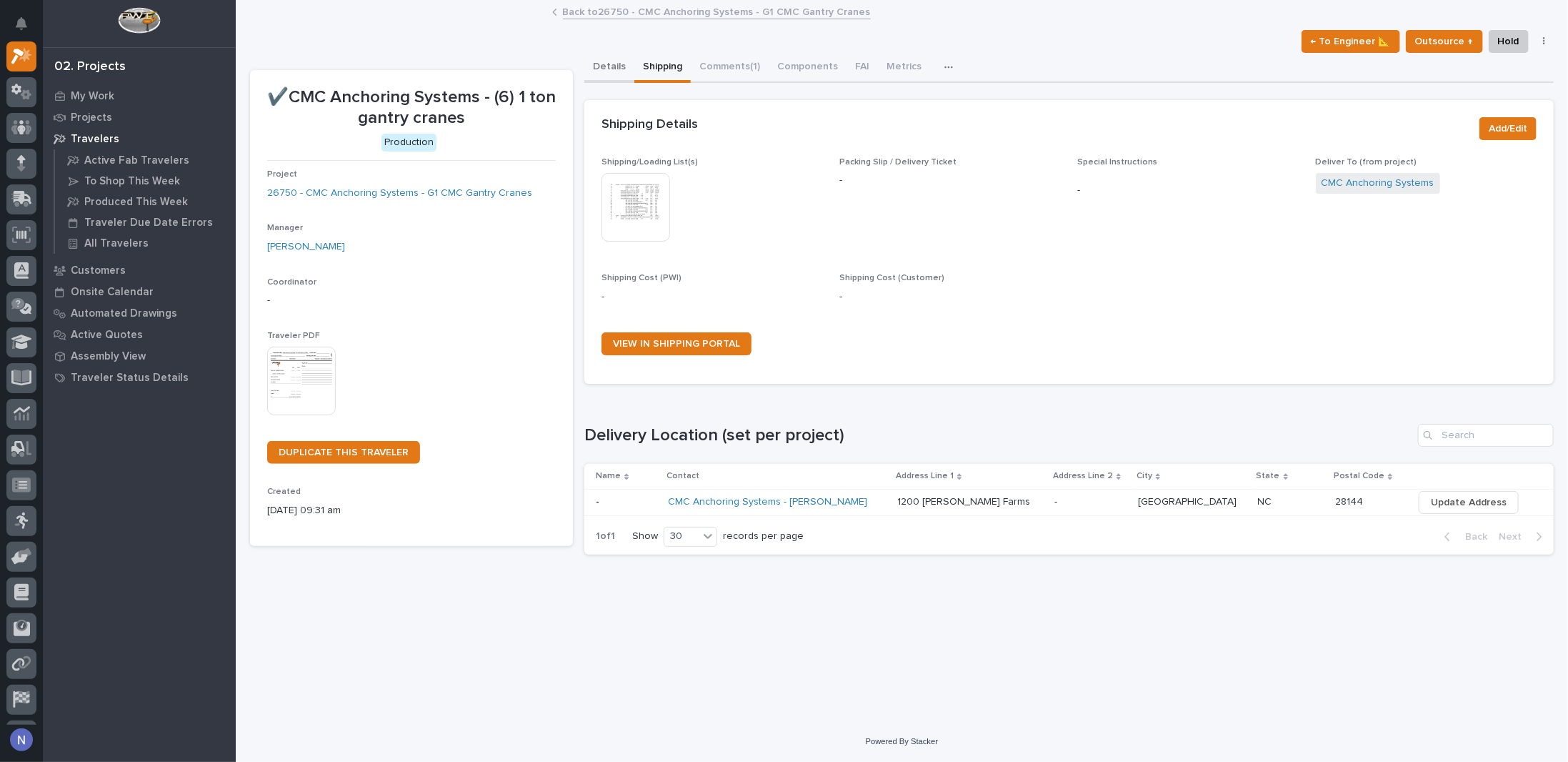
click at [617, 65] on button "Details" at bounding box center [609, 68] width 50 height 30
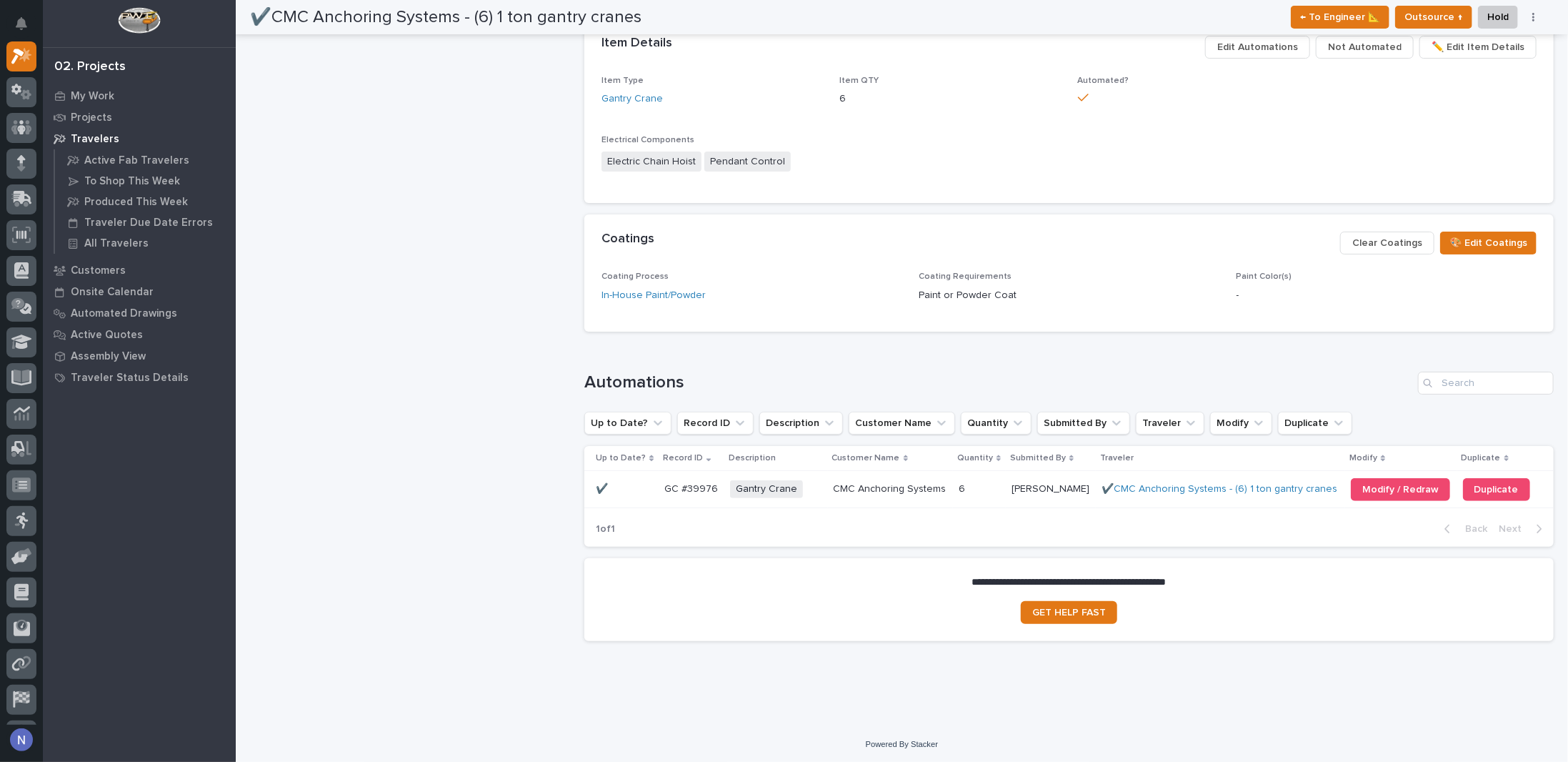
scroll to position [841, 0]
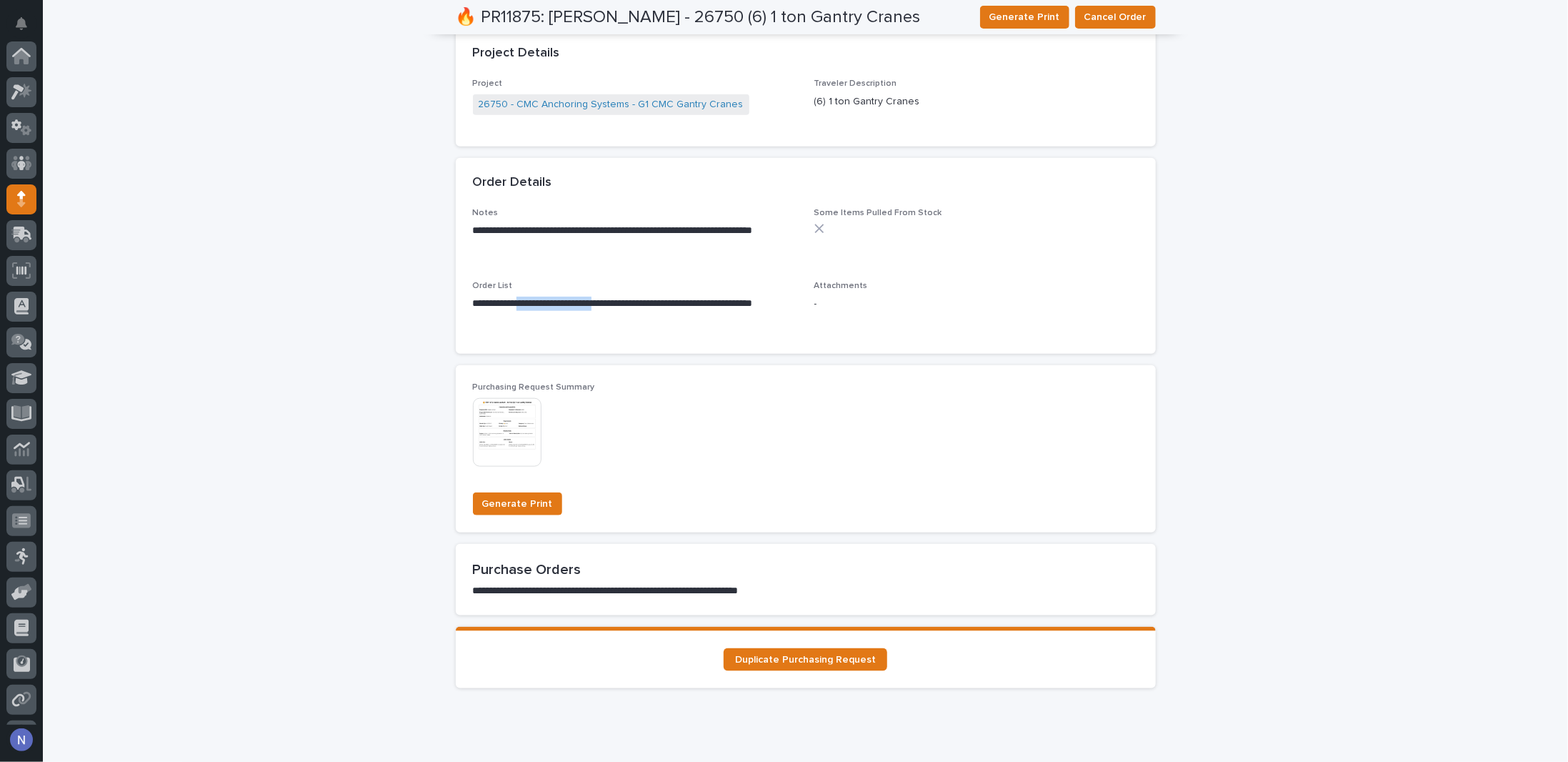
scroll to position [103, 0]
